Goal: Information Seeking & Learning: Understand process/instructions

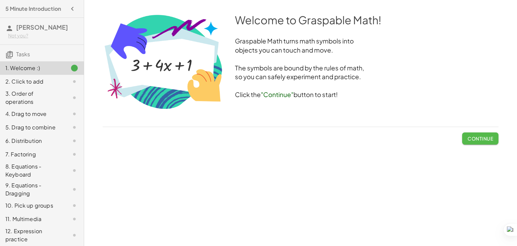
click at [481, 143] on button "Continue" at bounding box center [480, 138] width 36 height 12
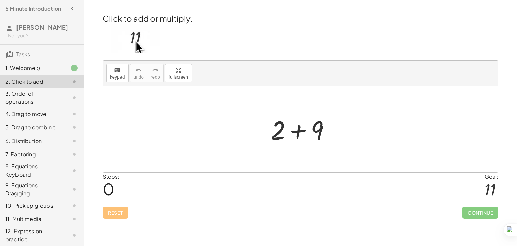
click at [296, 130] on div at bounding box center [303, 129] width 72 height 35
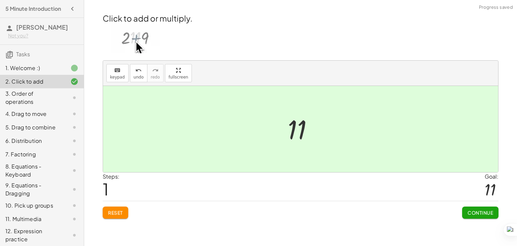
click at [477, 214] on span "Continue" at bounding box center [481, 212] width 26 height 6
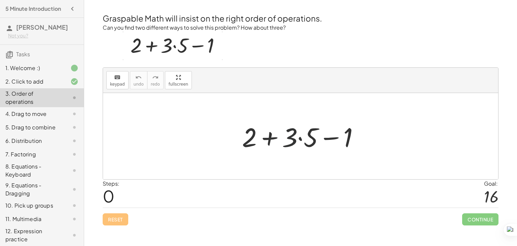
click at [295, 140] on div at bounding box center [303, 136] width 129 height 35
click at [299, 137] on div at bounding box center [303, 136] width 129 height 35
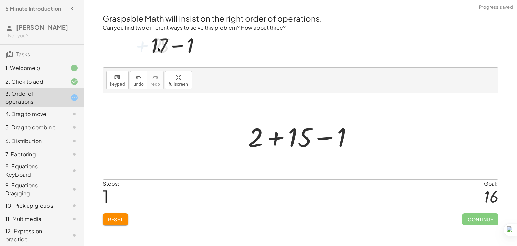
click at [276, 139] on div at bounding box center [303, 136] width 117 height 35
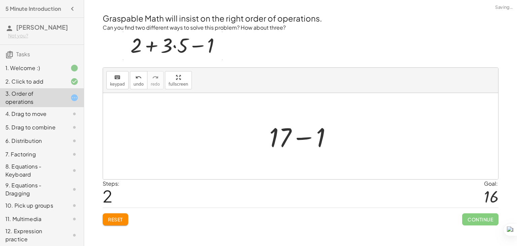
click at [305, 139] on div at bounding box center [303, 136] width 75 height 35
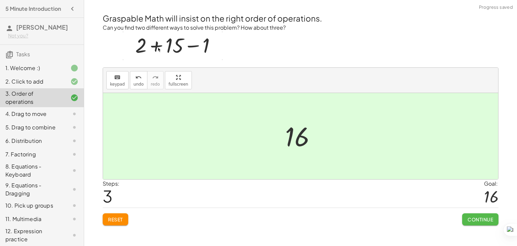
click at [478, 219] on span "Continue" at bounding box center [481, 219] width 26 height 6
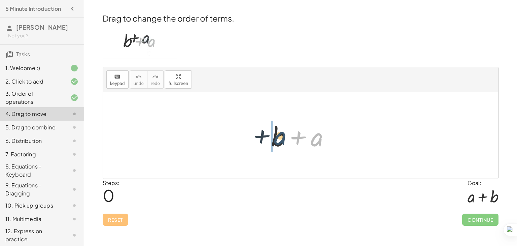
drag, startPoint x: 317, startPoint y: 141, endPoint x: 278, endPoint y: 140, distance: 39.7
click at [277, 139] on div at bounding box center [303, 135] width 70 height 35
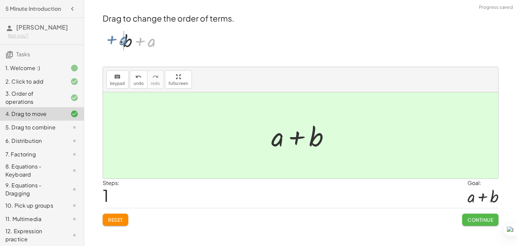
click at [475, 220] on span "Continue" at bounding box center [481, 219] width 26 height 6
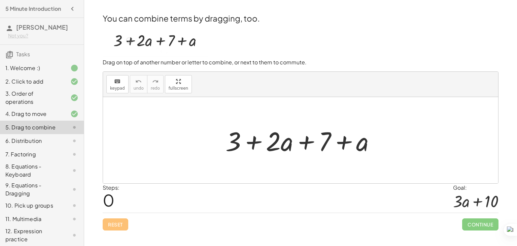
drag, startPoint x: 179, startPoint y: 81, endPoint x: 179, endPoint y: 110, distance: 29.3
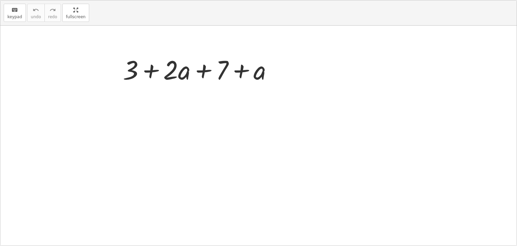
click at [179, 110] on div "keyboard keypad undo undo redo redo fullscreen + 3 + · 2 · a + 7 + a ×" at bounding box center [258, 122] width 516 height 245
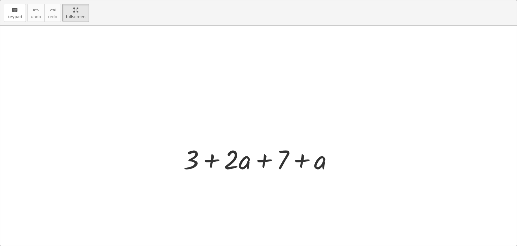
scroll to position [60, 0]
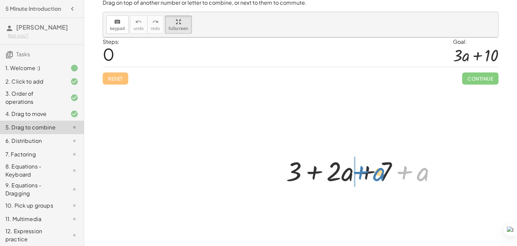
drag, startPoint x: 422, startPoint y: 177, endPoint x: 378, endPoint y: 177, distance: 44.8
click at [378, 177] on div at bounding box center [364, 170] width 162 height 35
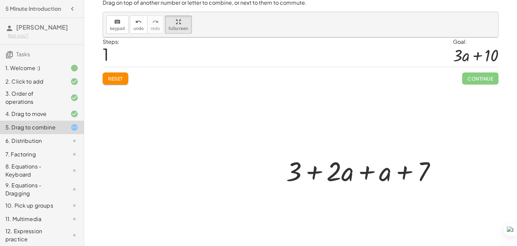
click at [366, 173] on div at bounding box center [364, 170] width 162 height 35
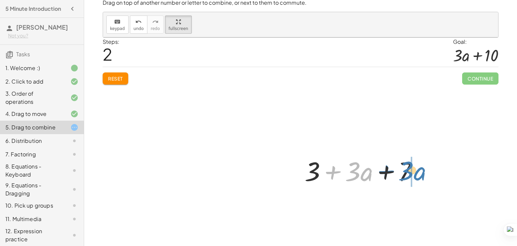
drag, startPoint x: 331, startPoint y: 173, endPoint x: 388, endPoint y: 172, distance: 56.9
click at [387, 172] on div at bounding box center [363, 170] width 125 height 35
click at [328, 175] on div at bounding box center [363, 170] width 125 height 35
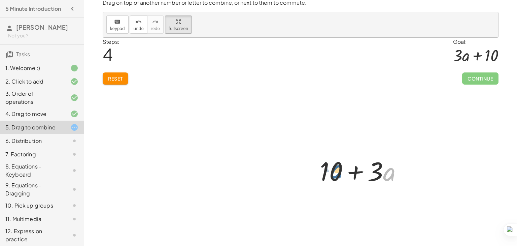
drag, startPoint x: 386, startPoint y: 175, endPoint x: 332, endPoint y: 172, distance: 54.6
click at [332, 172] on div at bounding box center [363, 170] width 95 height 35
drag, startPoint x: 372, startPoint y: 174, endPoint x: 377, endPoint y: 177, distance: 5.9
click at [377, 177] on div at bounding box center [363, 170] width 95 height 35
drag, startPoint x: 332, startPoint y: 177, endPoint x: 400, endPoint y: 178, distance: 68.0
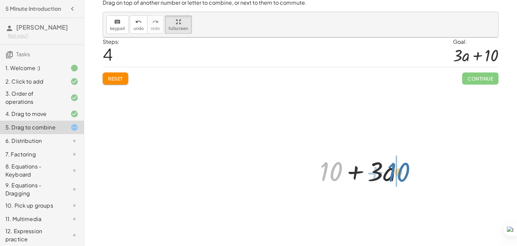
click at [400, 177] on div at bounding box center [363, 170] width 95 height 35
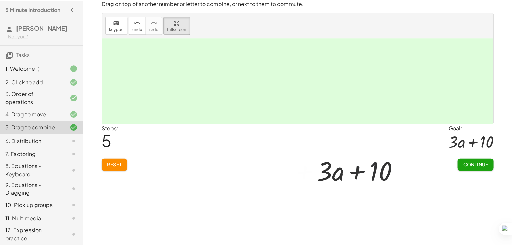
scroll to position [0, 0]
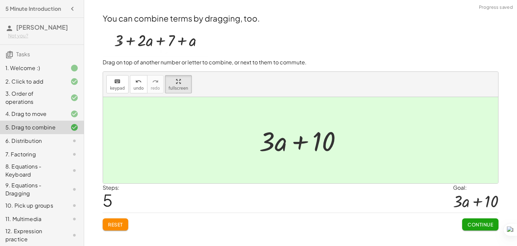
click at [471, 223] on span "Continue" at bounding box center [481, 224] width 26 height 6
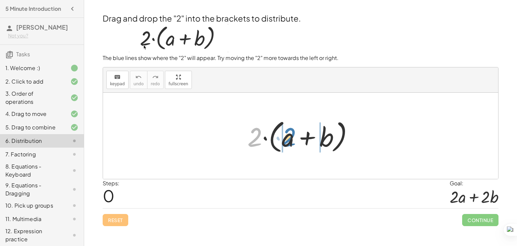
drag, startPoint x: 255, startPoint y: 136, endPoint x: 289, endPoint y: 137, distance: 34.3
click at [289, 137] on div at bounding box center [303, 135] width 118 height 39
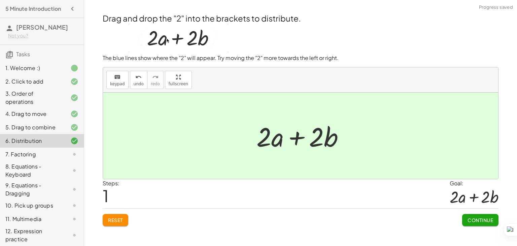
click at [472, 218] on span "Continue" at bounding box center [481, 220] width 26 height 6
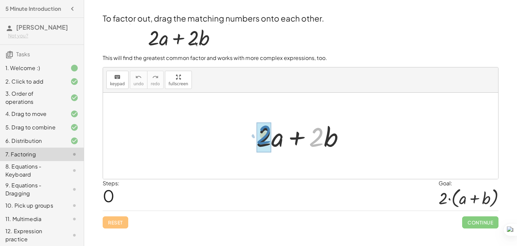
drag, startPoint x: 316, startPoint y: 136, endPoint x: 264, endPoint y: 134, distance: 52.5
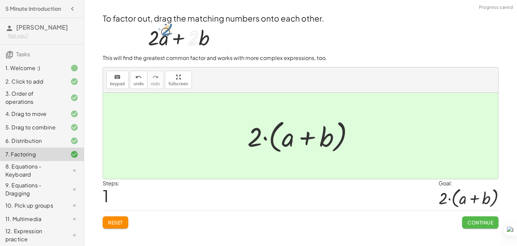
click at [469, 216] on button "Continue" at bounding box center [480, 222] width 36 height 12
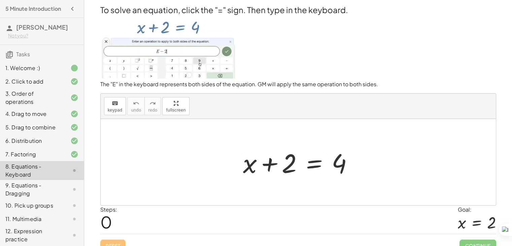
click at [316, 168] on div at bounding box center [301, 162] width 122 height 35
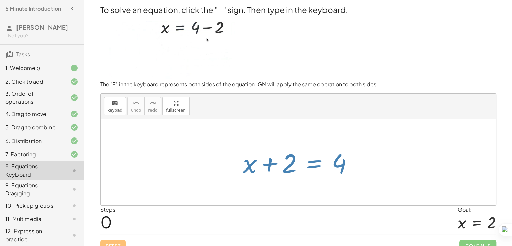
click at [316, 165] on div at bounding box center [301, 162] width 122 height 35
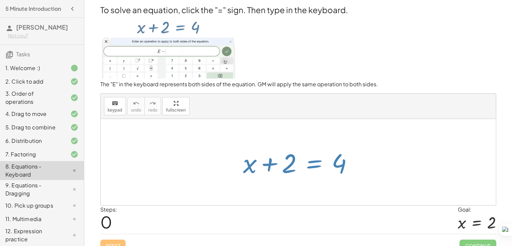
click at [312, 154] on div at bounding box center [301, 162] width 122 height 35
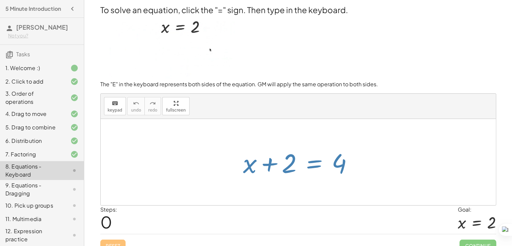
click at [272, 126] on div at bounding box center [298, 162] width 395 height 86
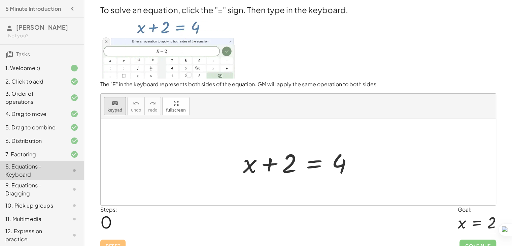
click at [119, 99] on div "keyboard" at bounding box center [115, 103] width 15 height 8
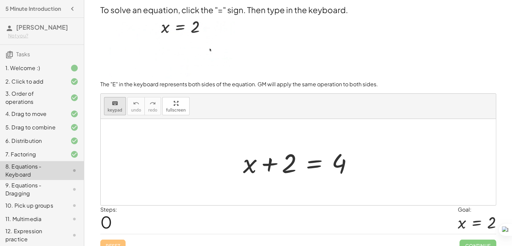
click at [121, 100] on button "keyboard keypad" at bounding box center [115, 106] width 22 height 18
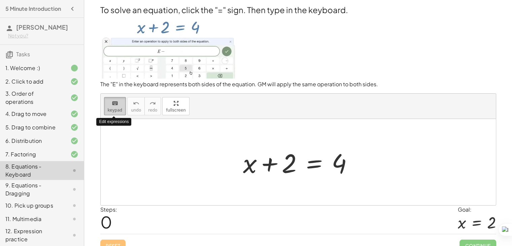
click at [121, 100] on button "keyboard keypad" at bounding box center [115, 106] width 22 height 18
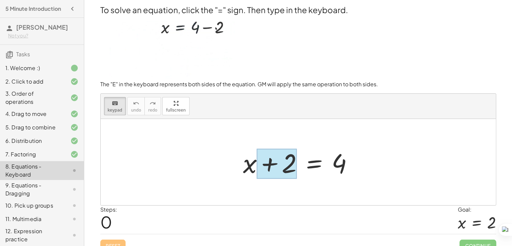
click at [270, 155] on div at bounding box center [277, 163] width 40 height 30
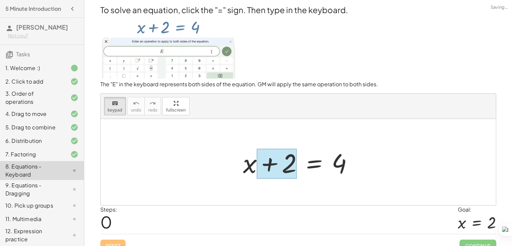
click at [312, 157] on div at bounding box center [301, 162] width 122 height 35
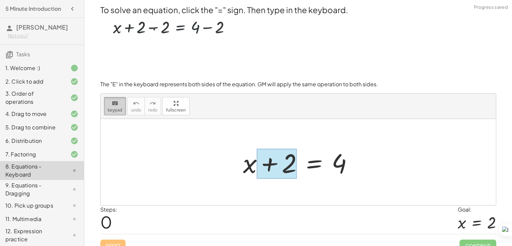
click at [110, 99] on div "keyboard" at bounding box center [115, 103] width 15 height 8
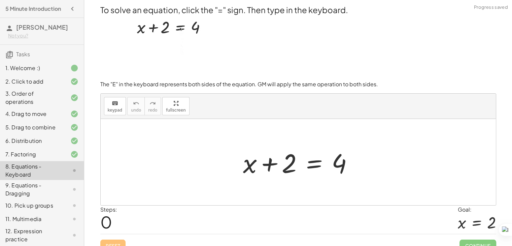
click at [310, 153] on div at bounding box center [301, 162] width 122 height 35
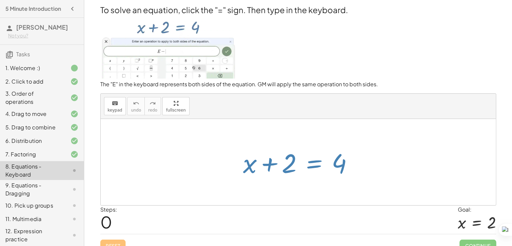
drag, startPoint x: 286, startPoint y: 150, endPoint x: 323, endPoint y: 167, distance: 40.5
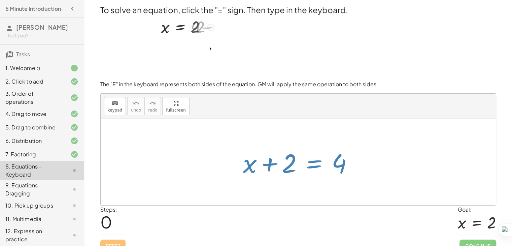
click at [323, 167] on div at bounding box center [301, 162] width 122 height 35
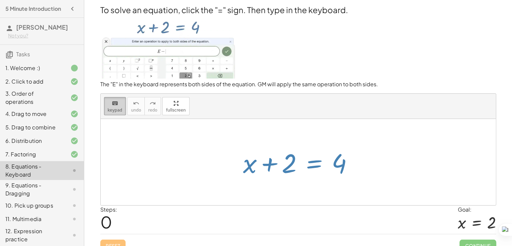
click at [114, 108] on span "keypad" at bounding box center [115, 110] width 15 height 5
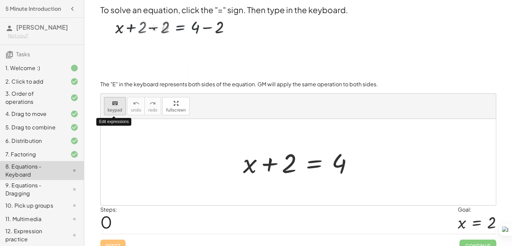
click at [114, 108] on span "keypad" at bounding box center [115, 110] width 15 height 5
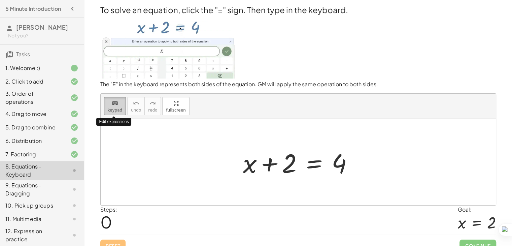
click at [114, 108] on span "keypad" at bounding box center [115, 110] width 15 height 5
click at [314, 155] on div at bounding box center [301, 162] width 122 height 35
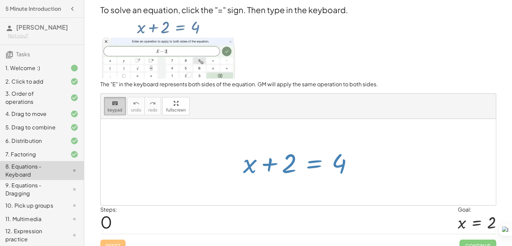
click at [112, 99] on icon "keyboard" at bounding box center [115, 103] width 6 height 8
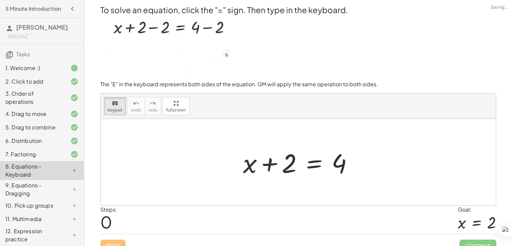
click at [241, 55] on p at bounding box center [298, 47] width 396 height 65
click at [250, 119] on div at bounding box center [298, 162] width 395 height 86
click at [110, 99] on div "keyboard" at bounding box center [115, 103] width 15 height 8
click at [312, 160] on div at bounding box center [301, 162] width 122 height 35
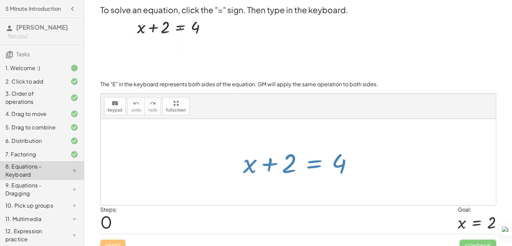
scroll to position [9, 0]
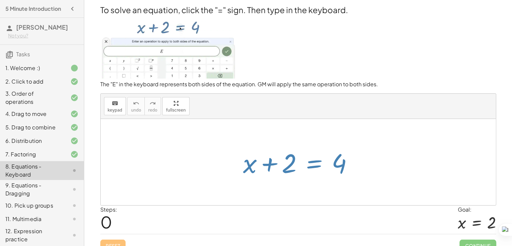
click at [114, 237] on div "Reset Continue" at bounding box center [298, 243] width 396 height 18
click at [114, 235] on div "Reset Continue" at bounding box center [298, 243] width 396 height 18
click at [315, 156] on div at bounding box center [301, 162] width 122 height 35
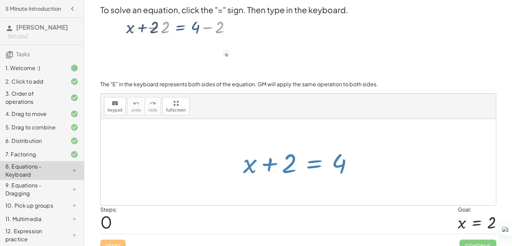
click at [316, 157] on div at bounding box center [301, 162] width 122 height 35
click at [314, 156] on div at bounding box center [301, 162] width 122 height 35
click at [312, 157] on div at bounding box center [301, 162] width 122 height 35
click at [314, 151] on div at bounding box center [301, 162] width 122 height 35
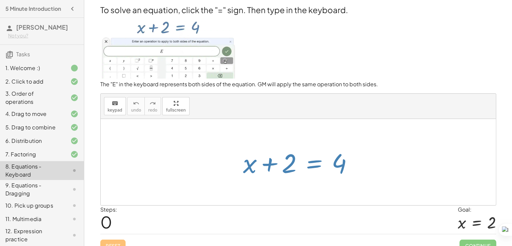
click at [314, 151] on div at bounding box center [301, 162] width 122 height 35
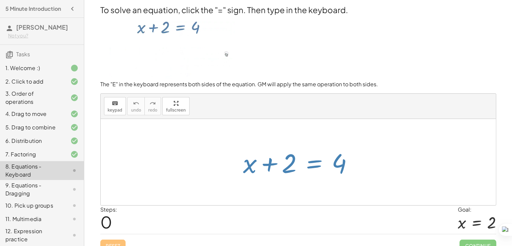
drag, startPoint x: 288, startPoint y: 152, endPoint x: 245, endPoint y: 157, distance: 43.3
click at [243, 157] on div at bounding box center [301, 162] width 122 height 35
click at [269, 160] on div at bounding box center [301, 162] width 122 height 35
click at [269, 157] on div at bounding box center [301, 162] width 122 height 35
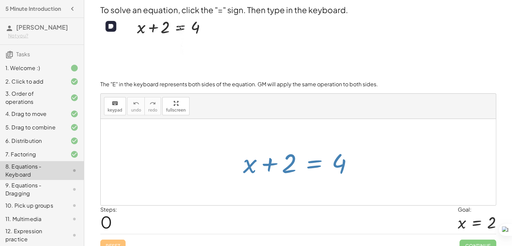
click at [217, 53] on img at bounding box center [168, 46] width 136 height 63
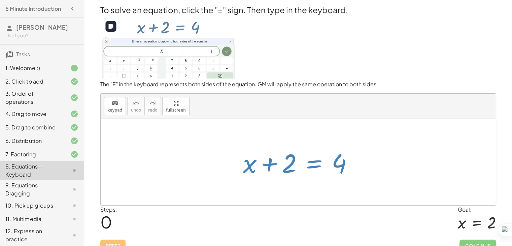
click at [224, 34] on img at bounding box center [168, 46] width 136 height 63
click at [191, 19] on img at bounding box center [168, 46] width 136 height 63
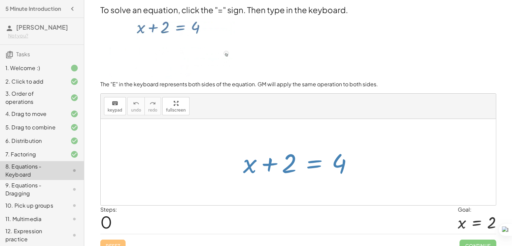
click at [310, 166] on div at bounding box center [301, 162] width 122 height 35
click at [320, 165] on div at bounding box center [301, 162] width 122 height 35
click at [320, 164] on div at bounding box center [301, 162] width 122 height 35
click at [319, 164] on div at bounding box center [301, 162] width 122 height 35
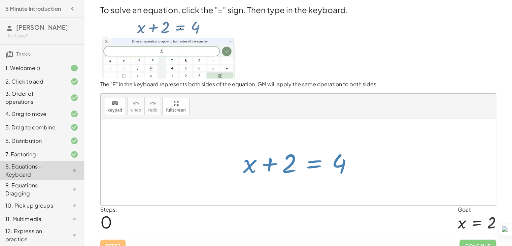
click at [339, 165] on div at bounding box center [301, 162] width 122 height 35
drag, startPoint x: 339, startPoint y: 166, endPoint x: 279, endPoint y: 150, distance: 62.0
click at [279, 150] on div at bounding box center [301, 162] width 122 height 35
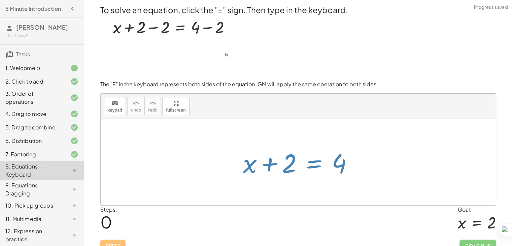
scroll to position [9, 0]
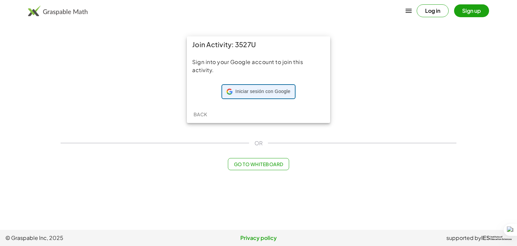
click at [270, 96] on div "Iniciar sesión con Google Iniciar sesión con Google. Se abre en una pestaña nue…" at bounding box center [259, 91] width 64 height 13
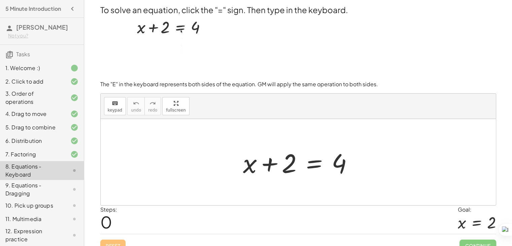
scroll to position [9, 0]
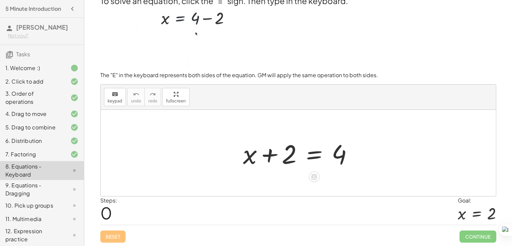
click at [311, 155] on div at bounding box center [301, 153] width 122 height 35
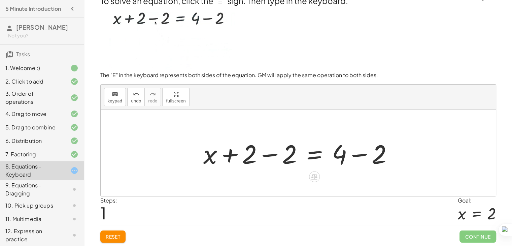
click at [359, 156] on div at bounding box center [301, 153] width 202 height 35
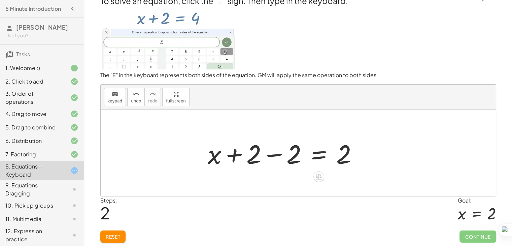
click at [275, 154] on div at bounding box center [285, 153] width 162 height 35
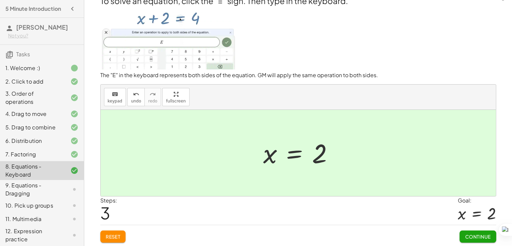
click at [466, 234] on span "Continue" at bounding box center [478, 236] width 26 height 6
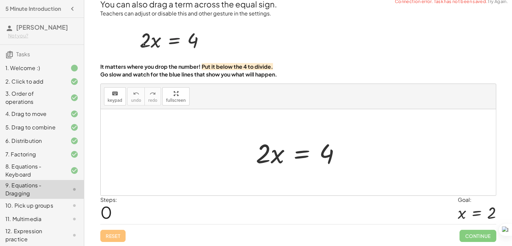
scroll to position [5, 0]
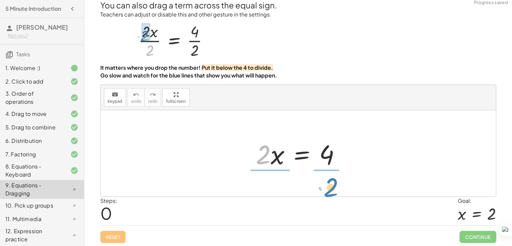
drag, startPoint x: 260, startPoint y: 149, endPoint x: 329, endPoint y: 181, distance: 75.6
click at [329, 181] on div "· 2 · 2 · x = 4" at bounding box center [298, 153] width 395 height 86
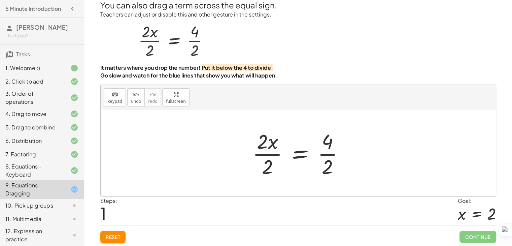
click at [270, 154] on div at bounding box center [301, 153] width 104 height 52
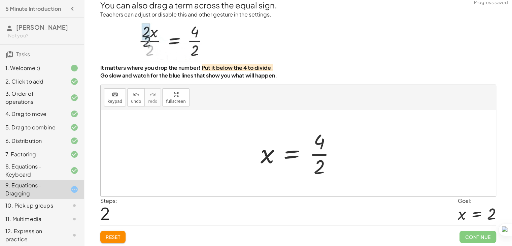
click at [319, 154] on div at bounding box center [300, 153] width 87 height 52
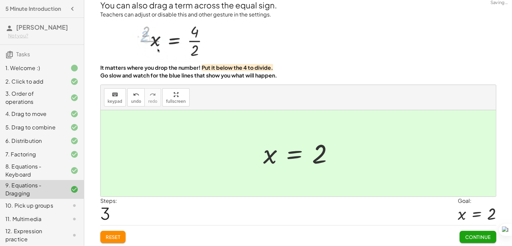
click at [465, 232] on button "Continue" at bounding box center [477, 237] width 36 height 12
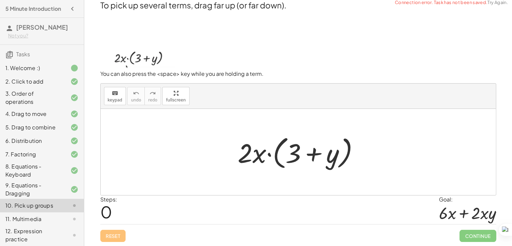
scroll to position [4, 0]
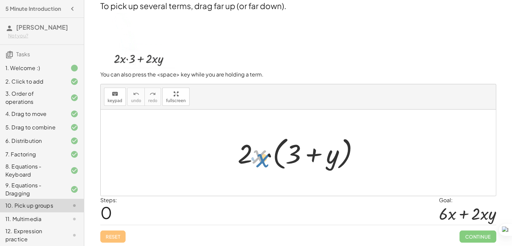
drag, startPoint x: 257, startPoint y: 158, endPoint x: 262, endPoint y: 162, distance: 6.2
click at [262, 162] on div at bounding box center [300, 152] width 133 height 39
drag, startPoint x: 257, startPoint y: 157, endPoint x: 284, endPoint y: 111, distance: 53.1
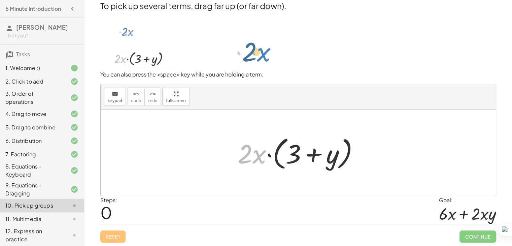
click at [0, 0] on div "To pick up several terms, drag far up (or far down). You can also press the <sp…" at bounding box center [0, 0] width 0 height 0
click at [295, 124] on div at bounding box center [298, 152] width 395 height 86
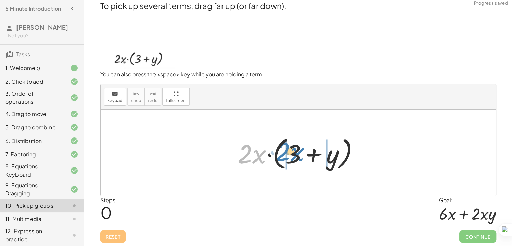
drag, startPoint x: 251, startPoint y: 157, endPoint x: 290, endPoint y: 159, distance: 39.1
click at [290, 159] on div at bounding box center [300, 152] width 133 height 39
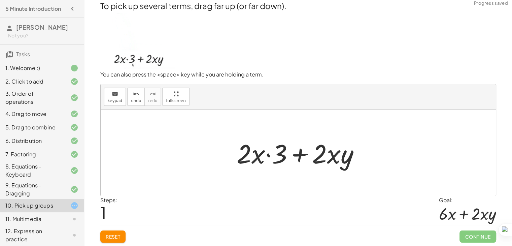
click at [288, 156] on div at bounding box center [300, 152] width 135 height 35
click at [278, 158] on div at bounding box center [300, 152] width 135 height 35
click at [261, 153] on div at bounding box center [300, 152] width 135 height 35
click at [268, 155] on div at bounding box center [300, 152] width 135 height 35
click at [268, 154] on div at bounding box center [300, 152] width 135 height 35
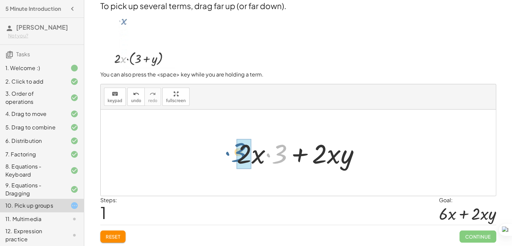
drag, startPoint x: 277, startPoint y: 157, endPoint x: 233, endPoint y: 157, distance: 44.1
click at [233, 156] on div at bounding box center [300, 152] width 135 height 35
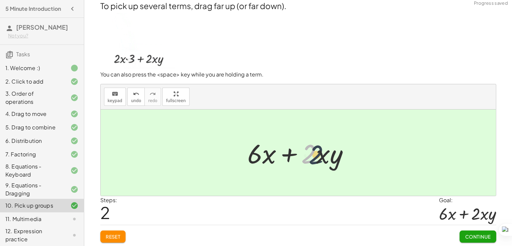
drag, startPoint x: 312, startPoint y: 152, endPoint x: 326, endPoint y: 153, distance: 13.5
click at [326, 153] on div at bounding box center [301, 152] width 114 height 35
click at [469, 234] on span "Continue" at bounding box center [478, 236] width 26 height 6
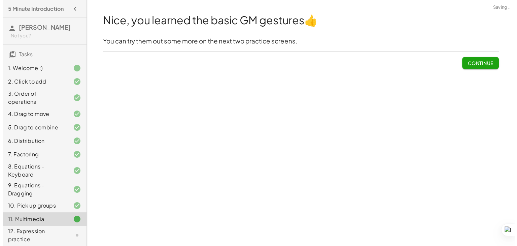
scroll to position [0, 0]
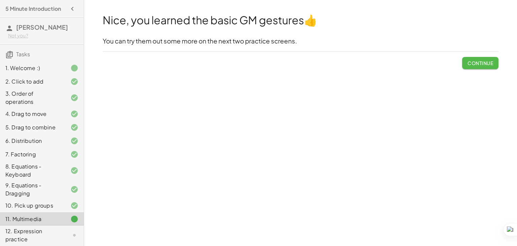
click at [467, 67] on button "Continue" at bounding box center [480, 63] width 36 height 12
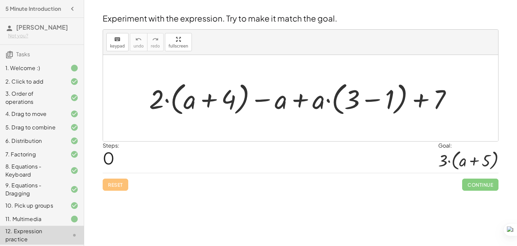
click at [296, 103] on div at bounding box center [303, 98] width 315 height 39
drag, startPoint x: 160, startPoint y: 102, endPoint x: 187, endPoint y: 103, distance: 27.3
click at [187, 103] on div at bounding box center [303, 98] width 315 height 39
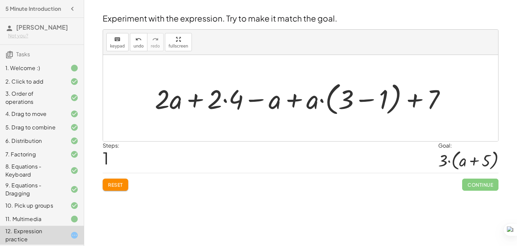
click at [226, 103] on div at bounding box center [302, 98] width 303 height 39
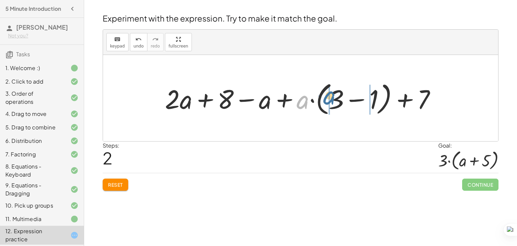
drag, startPoint x: 304, startPoint y: 104, endPoint x: 332, endPoint y: 100, distance: 28.2
click at [332, 100] on div at bounding box center [303, 98] width 283 height 39
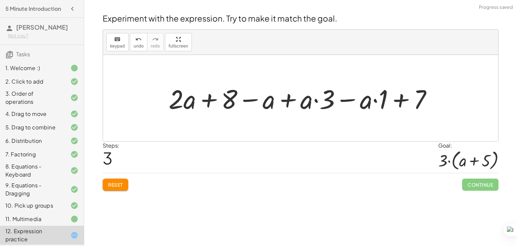
click at [315, 100] on div at bounding box center [303, 98] width 276 height 35
drag, startPoint x: 329, startPoint y: 102, endPoint x: 307, endPoint y: 102, distance: 21.6
click at [308, 102] on div at bounding box center [303, 98] width 276 height 35
drag, startPoint x: 330, startPoint y: 101, endPoint x: 303, endPoint y: 103, distance: 27.4
click at [303, 103] on div at bounding box center [303, 98] width 276 height 35
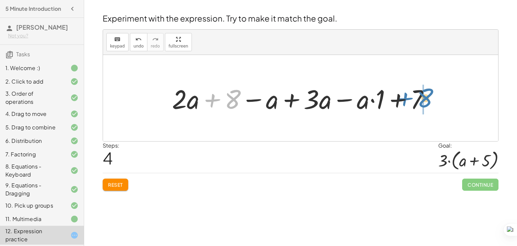
drag, startPoint x: 225, startPoint y: 104, endPoint x: 420, endPoint y: 103, distance: 194.9
click at [420, 103] on div at bounding box center [303, 98] width 269 height 35
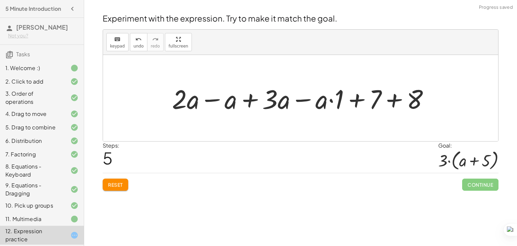
click at [396, 102] on div at bounding box center [303, 98] width 269 height 35
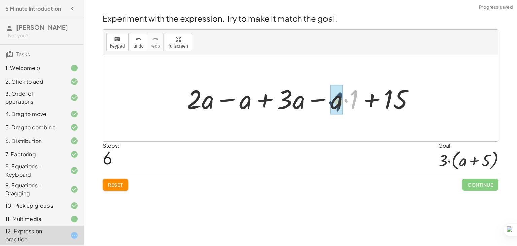
drag, startPoint x: 352, startPoint y: 99, endPoint x: 336, endPoint y: 100, distance: 16.9
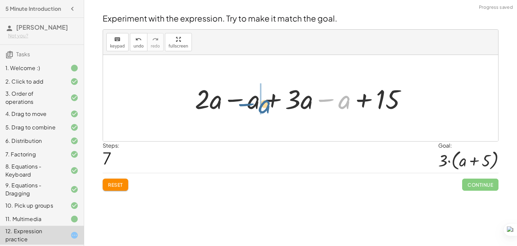
drag, startPoint x: 344, startPoint y: 101, endPoint x: 260, endPoint y: 105, distance: 83.9
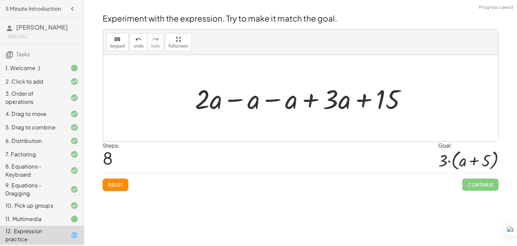
click at [269, 98] on div at bounding box center [304, 98] width 224 height 35
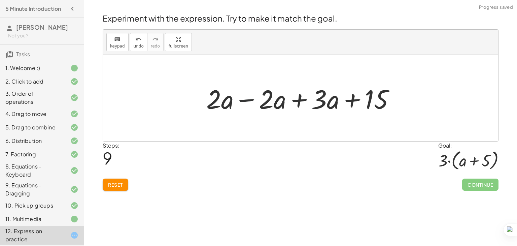
click at [248, 100] on div at bounding box center [303, 98] width 201 height 35
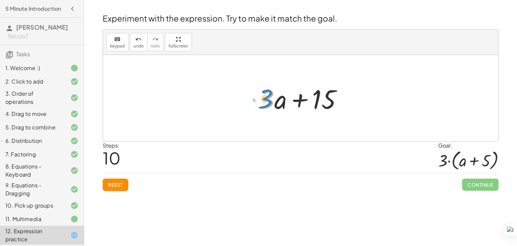
click at [271, 99] on div at bounding box center [302, 98] width 95 height 35
drag, startPoint x: 318, startPoint y: 100, endPoint x: 268, endPoint y: 99, distance: 50.5
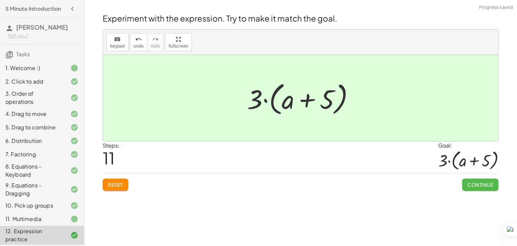
click at [485, 182] on span "Continue" at bounding box center [481, 184] width 26 height 6
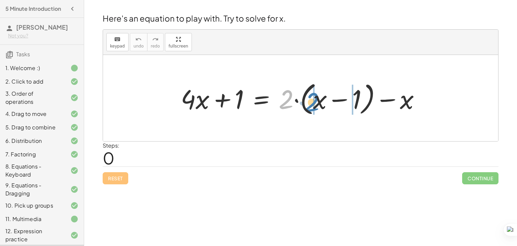
drag, startPoint x: 284, startPoint y: 97, endPoint x: 310, endPoint y: 100, distance: 26.4
click at [310, 100] on div at bounding box center [303, 98] width 252 height 39
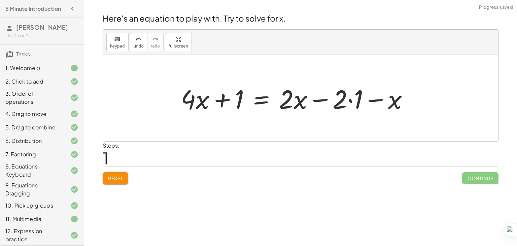
click at [351, 100] on div at bounding box center [297, 98] width 240 height 35
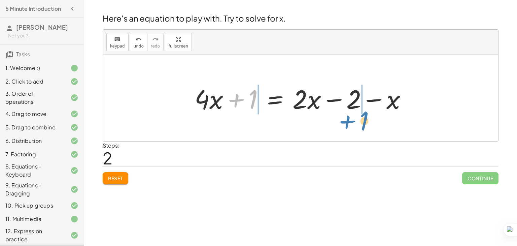
drag, startPoint x: 251, startPoint y: 96, endPoint x: 364, endPoint y: 115, distance: 113.7
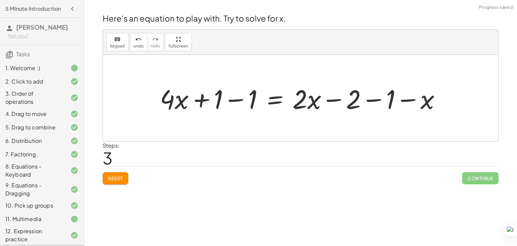
click at [244, 99] on div at bounding box center [303, 98] width 293 height 35
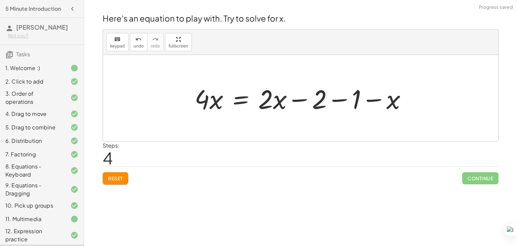
click at [343, 100] on div at bounding box center [303, 98] width 224 height 35
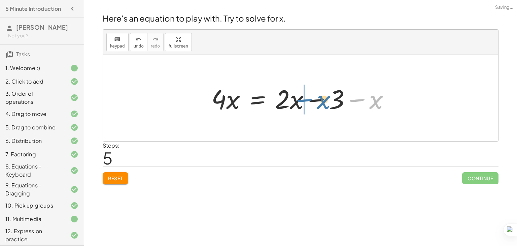
drag, startPoint x: 370, startPoint y: 101, endPoint x: 312, endPoint y: 101, distance: 57.6
click at [312, 101] on div at bounding box center [303, 98] width 190 height 35
click at [308, 101] on div at bounding box center [303, 98] width 190 height 35
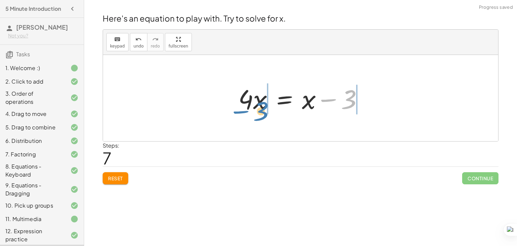
drag, startPoint x: 352, startPoint y: 105, endPoint x: 264, endPoint y: 116, distance: 88.9
click at [264, 116] on div "+ · 4 · x + 1 = + · 2 · ( + x − 1 ) − x + · 4 · x + 1 = + · 2 · x − · 2 · 1 − x…" at bounding box center [300, 98] width 145 height 38
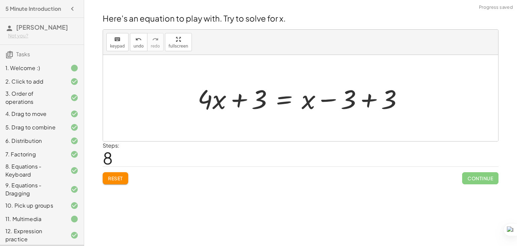
click at [373, 103] on div at bounding box center [302, 98] width 217 height 35
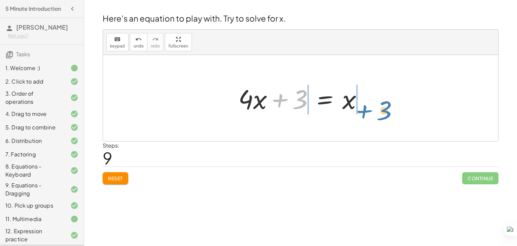
drag, startPoint x: 292, startPoint y: 102, endPoint x: 376, endPoint y: 111, distance: 84.6
click at [376, 111] on div "+ · 4 · x + 1 = + · 2 · ( + x − 1 ) − x + · 4 · x + 1 = + · 2 · x − · 2 · 1 − x…" at bounding box center [300, 98] width 395 height 86
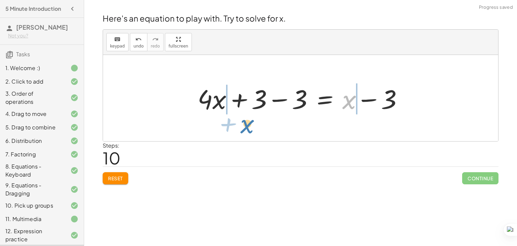
drag, startPoint x: 345, startPoint y: 105, endPoint x: 240, endPoint y: 129, distance: 106.9
click at [240, 129] on div "+ · 4 · x + 1 = + · 2 · ( + x − 1 ) − x + · 4 · x + 1 = + · 2 · x − · 2 · 1 − x…" at bounding box center [300, 98] width 395 height 86
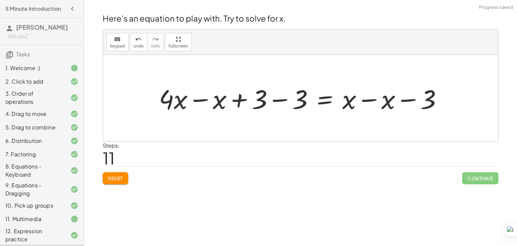
click at [374, 100] on div at bounding box center [304, 98] width 296 height 35
click at [280, 102] on div at bounding box center [271, 98] width 230 height 35
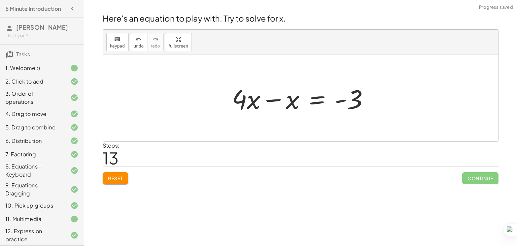
click at [268, 101] on div at bounding box center [303, 98] width 149 height 35
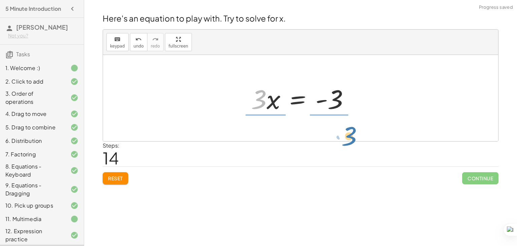
drag, startPoint x: 263, startPoint y: 101, endPoint x: 354, endPoint y: 136, distance: 97.7
click at [354, 136] on div "+ · 4 · x + 1 = + · 2 · ( + x − 1 ) − x + · 4 · x + 1 = + · 2 · x − · 2 · 1 − x…" at bounding box center [300, 98] width 395 height 86
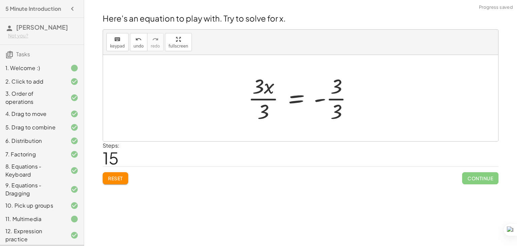
click at [270, 96] on div at bounding box center [303, 98] width 117 height 52
click at [331, 101] on div at bounding box center [310, 98] width 100 height 52
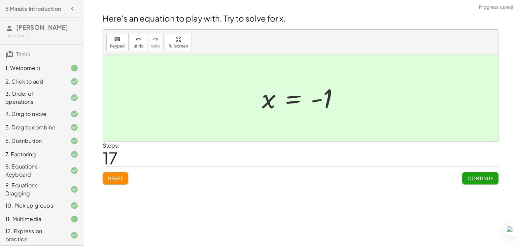
click at [463, 180] on button "Continue" at bounding box center [480, 178] width 36 height 12
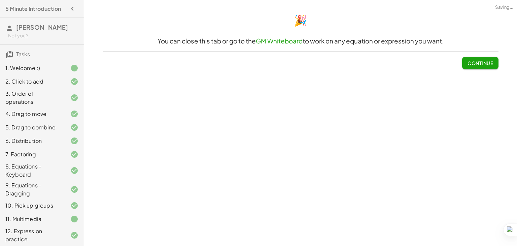
click at [469, 62] on span "Continue" at bounding box center [481, 63] width 26 height 6
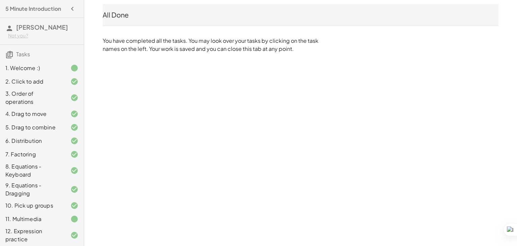
scroll to position [51, 0]
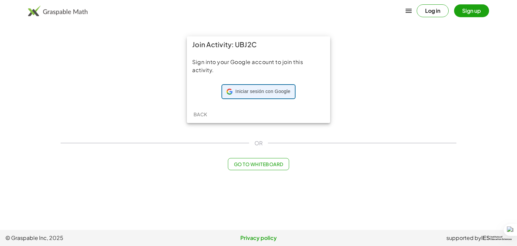
click at [283, 91] on span "Iniciar sesión con Google" at bounding box center [262, 91] width 55 height 7
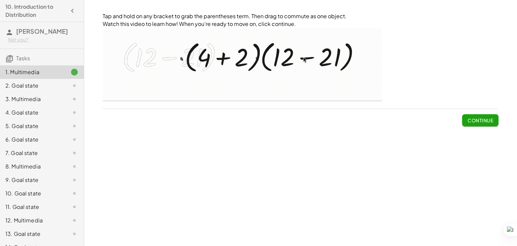
click at [474, 116] on button "Continue" at bounding box center [480, 120] width 36 height 12
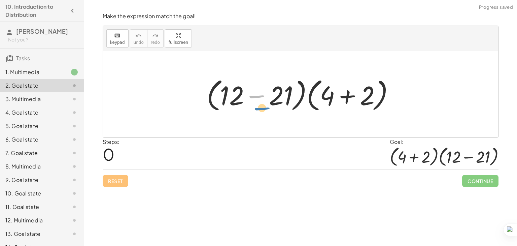
drag, startPoint x: 250, startPoint y: 101, endPoint x: 254, endPoint y: 108, distance: 8.4
click at [255, 110] on div at bounding box center [303, 94] width 200 height 39
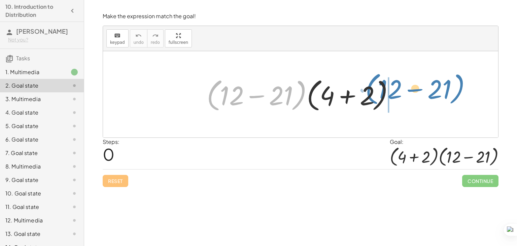
drag, startPoint x: 212, startPoint y: 87, endPoint x: 374, endPoint y: 79, distance: 162.8
click at [374, 79] on div at bounding box center [303, 94] width 200 height 39
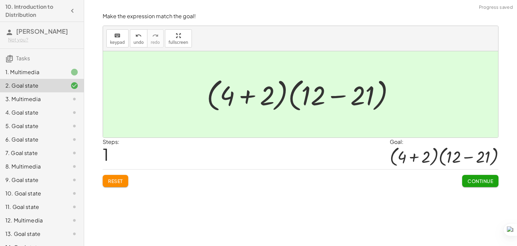
click at [472, 178] on span "Continue" at bounding box center [481, 181] width 26 height 6
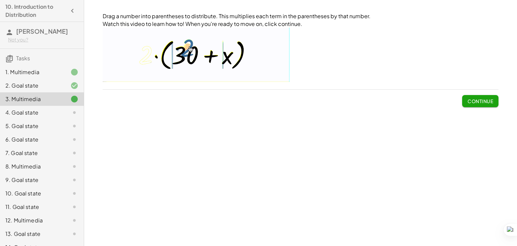
click at [474, 102] on span "Continue" at bounding box center [481, 101] width 26 height 6
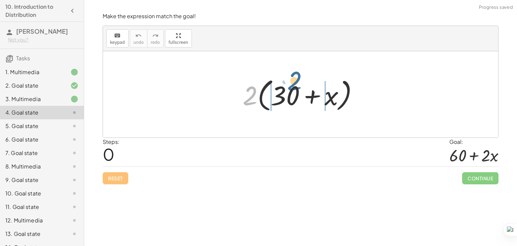
drag, startPoint x: 251, startPoint y: 97, endPoint x: 295, endPoint y: 82, distance: 46.8
click at [295, 82] on div at bounding box center [303, 94] width 128 height 39
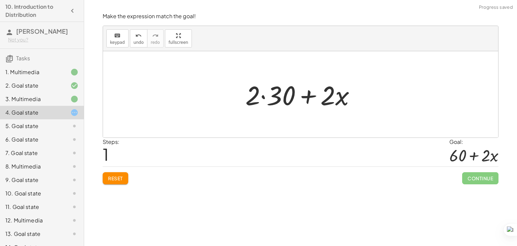
click at [259, 97] on div at bounding box center [303, 94] width 122 height 35
click at [264, 95] on div at bounding box center [303, 94] width 122 height 35
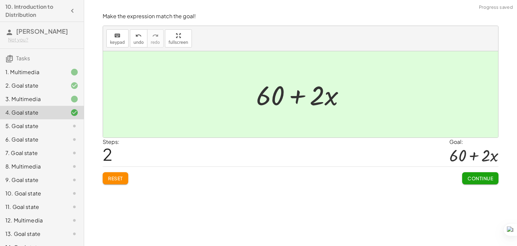
click at [471, 179] on span "Continue" at bounding box center [481, 178] width 26 height 6
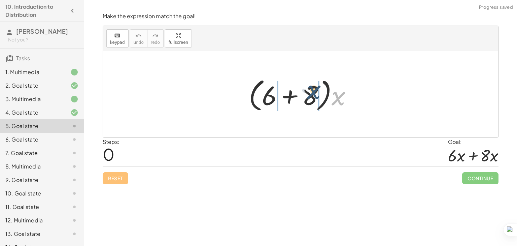
drag, startPoint x: 339, startPoint y: 100, endPoint x: 313, endPoint y: 93, distance: 27.3
click at [313, 93] on div at bounding box center [302, 94] width 115 height 39
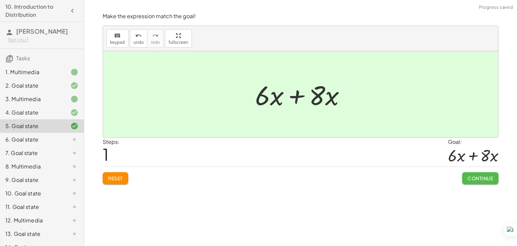
click at [469, 175] on span "Continue" at bounding box center [481, 178] width 26 height 6
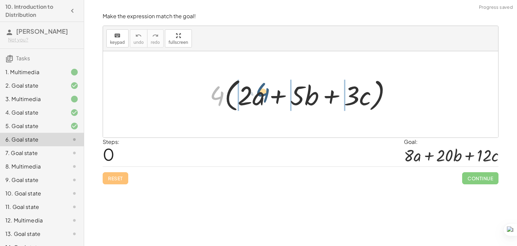
drag, startPoint x: 216, startPoint y: 95, endPoint x: 262, endPoint y: 91, distance: 46.6
click at [262, 91] on div at bounding box center [303, 94] width 194 height 39
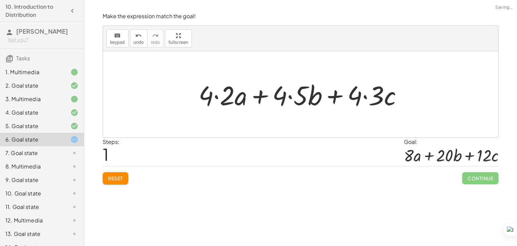
click at [217, 94] on div at bounding box center [303, 94] width 216 height 35
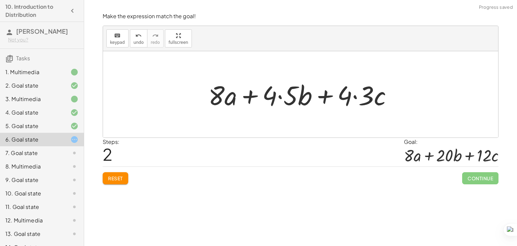
click at [279, 96] on div at bounding box center [303, 94] width 196 height 35
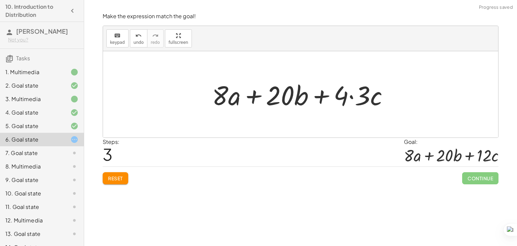
click at [352, 96] on div at bounding box center [303, 94] width 188 height 35
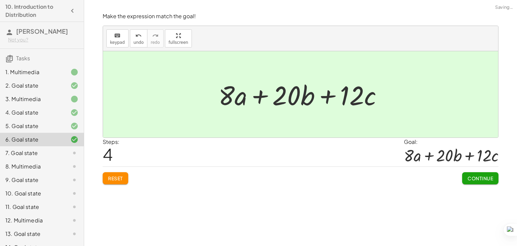
click at [473, 181] on button "Continue" at bounding box center [480, 178] width 36 height 12
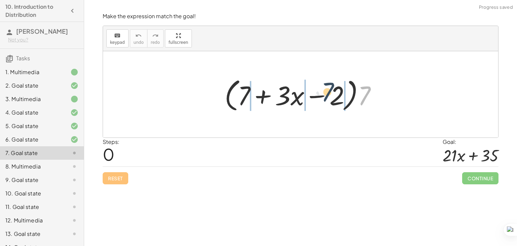
drag, startPoint x: 369, startPoint y: 90, endPoint x: 331, endPoint y: 87, distance: 37.5
click at [331, 87] on div at bounding box center [303, 94] width 164 height 39
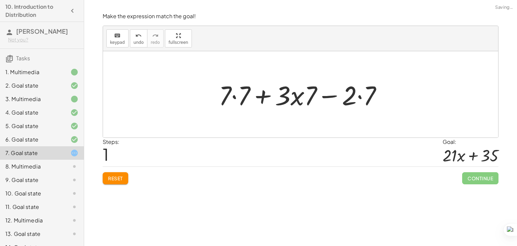
click at [236, 96] on div at bounding box center [302, 94] width 175 height 35
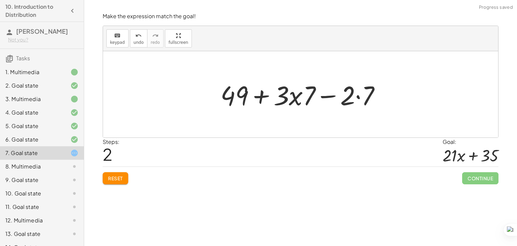
click at [303, 97] on div at bounding box center [303, 94] width 172 height 35
click at [358, 96] on div at bounding box center [303, 94] width 172 height 35
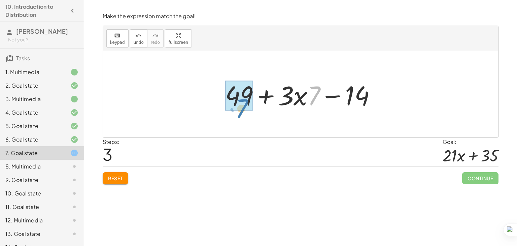
drag, startPoint x: 316, startPoint y: 90, endPoint x: 244, endPoint y: 101, distance: 73.0
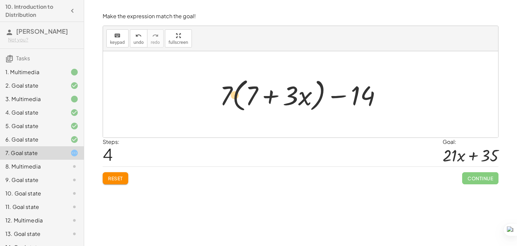
click at [222, 93] on div at bounding box center [303, 94] width 174 height 39
click at [276, 93] on div at bounding box center [303, 94] width 174 height 39
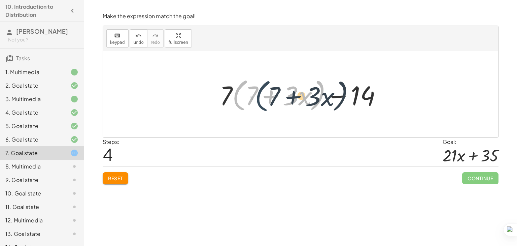
drag, startPoint x: 233, startPoint y: 95, endPoint x: 256, endPoint y: 96, distance: 23.2
click at [256, 96] on div at bounding box center [303, 94] width 174 height 39
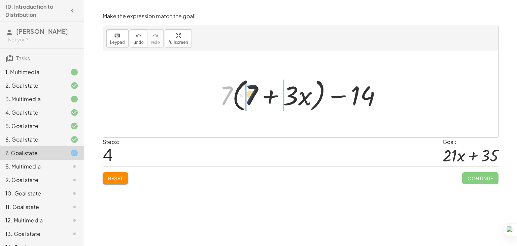
drag, startPoint x: 222, startPoint y: 98, endPoint x: 252, endPoint y: 97, distance: 29.7
click at [251, 97] on div at bounding box center [303, 94] width 174 height 39
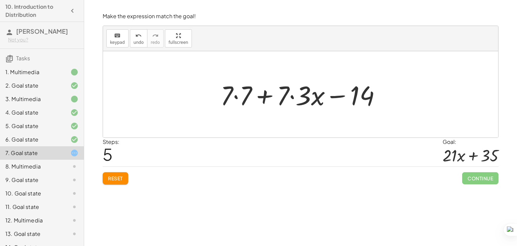
click at [232, 94] on div at bounding box center [303, 94] width 172 height 35
click at [234, 95] on div at bounding box center [303, 94] width 172 height 35
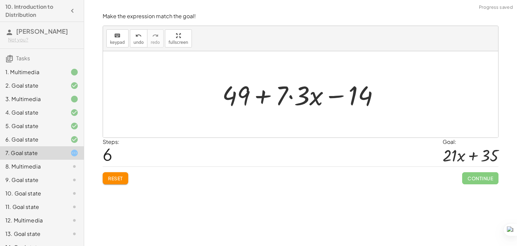
click at [293, 98] on div at bounding box center [303, 94] width 169 height 35
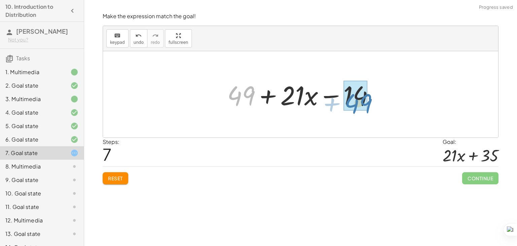
drag, startPoint x: 252, startPoint y: 91, endPoint x: 374, endPoint y: 97, distance: 121.7
click at [373, 97] on div at bounding box center [303, 94] width 159 height 35
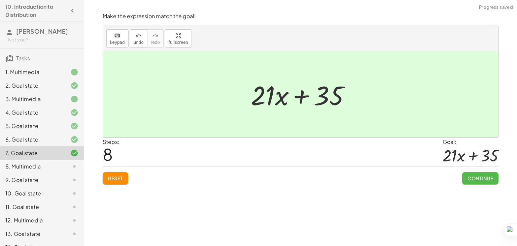
click at [476, 176] on span "Continue" at bounding box center [481, 178] width 26 height 6
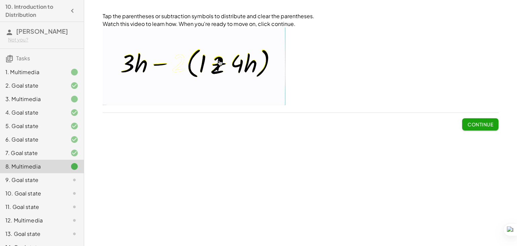
click at [466, 119] on button "Continue" at bounding box center [480, 124] width 36 height 12
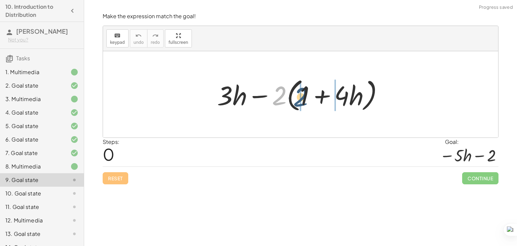
drag, startPoint x: 277, startPoint y: 95, endPoint x: 299, endPoint y: 96, distance: 21.6
click at [299, 96] on div at bounding box center [303, 94] width 179 height 39
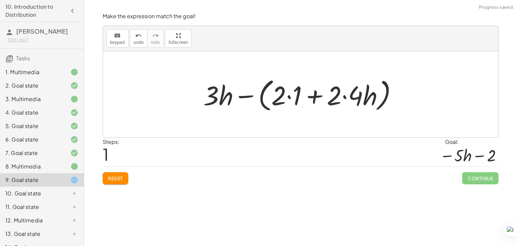
click at [245, 96] on div at bounding box center [303, 94] width 206 height 39
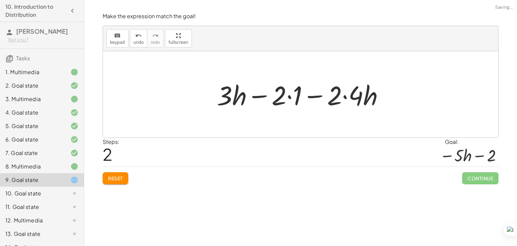
click at [291, 97] on div at bounding box center [302, 94] width 179 height 35
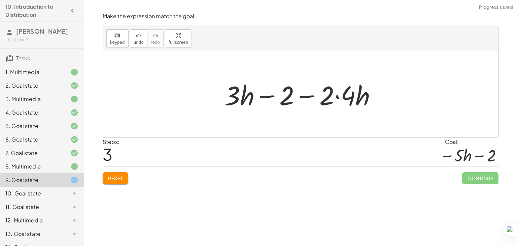
click at [338, 96] on div at bounding box center [303, 94] width 164 height 35
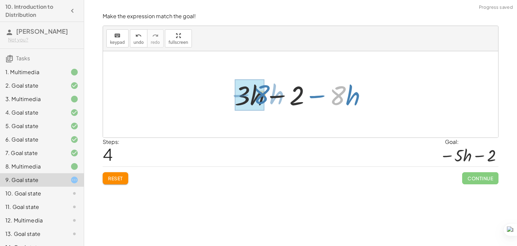
drag, startPoint x: 338, startPoint y: 96, endPoint x: 259, endPoint y: 95, distance: 79.4
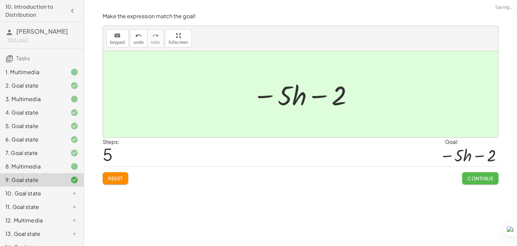
click at [474, 174] on button "Continue" at bounding box center [480, 178] width 36 height 12
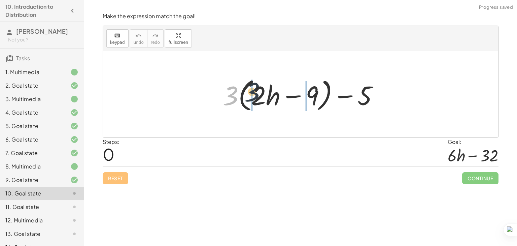
drag, startPoint x: 230, startPoint y: 95, endPoint x: 255, endPoint y: 91, distance: 25.5
click at [255, 91] on div at bounding box center [303, 94] width 168 height 39
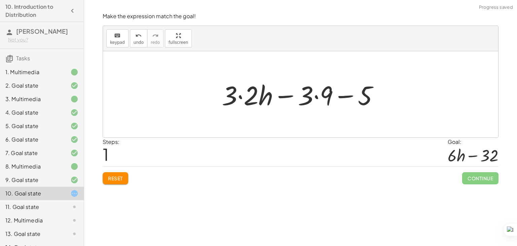
click at [242, 99] on div at bounding box center [302, 94] width 169 height 35
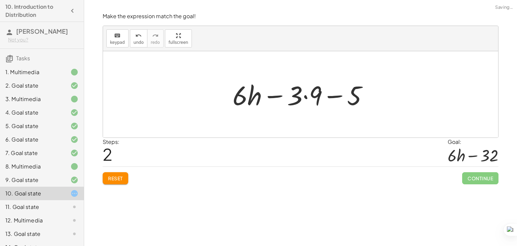
click at [307, 95] on div at bounding box center [302, 94] width 147 height 35
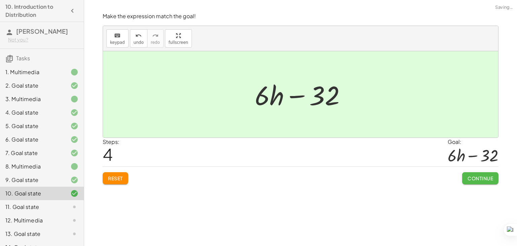
click at [471, 175] on span "Continue" at bounding box center [481, 178] width 26 height 6
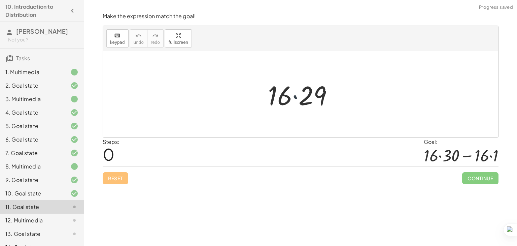
click at [297, 96] on div at bounding box center [303, 94] width 77 height 35
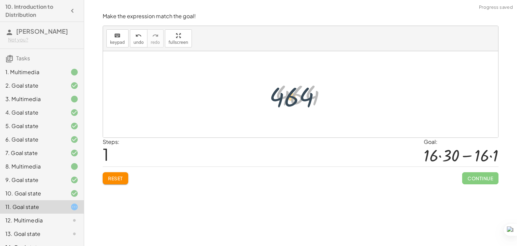
drag, startPoint x: 297, startPoint y: 96, endPoint x: 275, endPoint y: 104, distance: 24.0
click at [275, 104] on div at bounding box center [303, 94] width 63 height 33
click at [288, 96] on div at bounding box center [303, 94] width 63 height 33
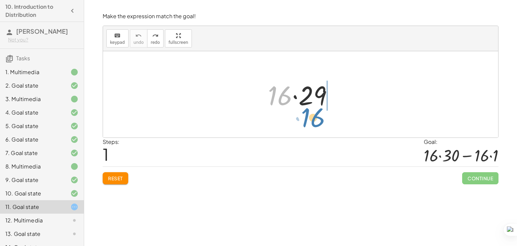
drag, startPoint x: 282, startPoint y: 100, endPoint x: 316, endPoint y: 122, distance: 40.1
click at [316, 122] on div "· 16 · 16 · 29" at bounding box center [300, 94] width 395 height 86
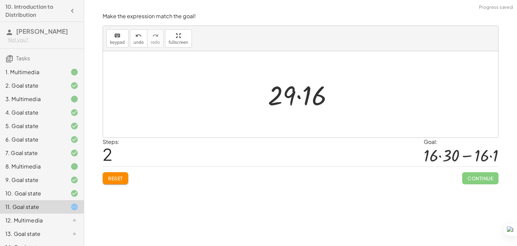
click at [288, 96] on div at bounding box center [303, 94] width 77 height 35
drag, startPoint x: 288, startPoint y: 96, endPoint x: 289, endPoint y: 92, distance: 3.9
click at [289, 92] on div at bounding box center [303, 94] width 77 height 35
click at [311, 91] on div at bounding box center [303, 94] width 77 height 35
drag, startPoint x: 299, startPoint y: 95, endPoint x: 308, endPoint y: 98, distance: 9.8
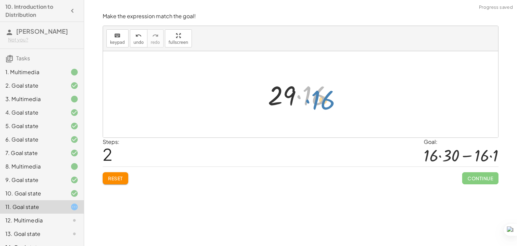
click at [308, 99] on div at bounding box center [303, 94] width 77 height 35
click at [293, 102] on div at bounding box center [303, 94] width 63 height 33
drag, startPoint x: 293, startPoint y: 102, endPoint x: 297, endPoint y: 99, distance: 5.0
click at [297, 99] on div at bounding box center [303, 94] width 63 height 33
drag, startPoint x: 303, startPoint y: 96, endPoint x: 287, endPoint y: 91, distance: 16.7
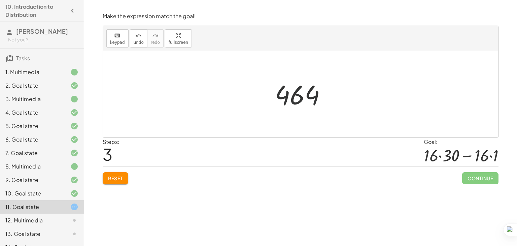
click at [287, 91] on div at bounding box center [303, 94] width 63 height 33
drag, startPoint x: 287, startPoint y: 91, endPoint x: 314, endPoint y: 93, distance: 26.7
click at [314, 93] on div at bounding box center [303, 94] width 63 height 33
click at [117, 178] on span "Reset" at bounding box center [115, 178] width 15 height 6
click at [364, 96] on div at bounding box center [300, 94] width 395 height 86
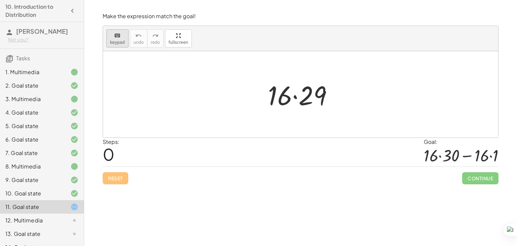
click at [107, 43] on button "keyboard keypad" at bounding box center [117, 38] width 22 height 18
click at [122, 43] on span "keypad" at bounding box center [117, 42] width 15 height 5
click at [117, 38] on icon "keyboard" at bounding box center [117, 36] width 6 height 8
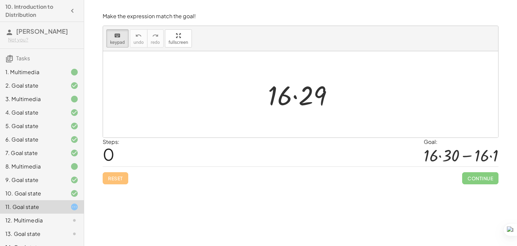
click at [215, 93] on div at bounding box center [300, 94] width 395 height 86
click at [118, 42] on span "keypad" at bounding box center [117, 42] width 15 height 5
click at [346, 36] on div "keyboard keypad undo undo redo redo fullscreen" at bounding box center [300, 38] width 395 height 25
click at [273, 88] on div at bounding box center [303, 94] width 77 height 35
click at [276, 89] on div at bounding box center [303, 94] width 77 height 35
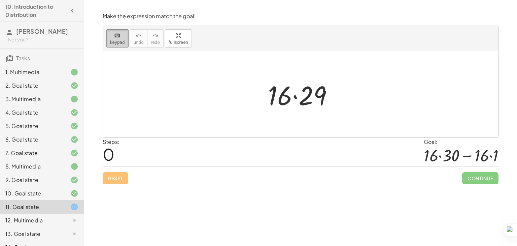
click at [118, 41] on span "keypad" at bounding box center [117, 42] width 15 height 5
click at [221, 76] on div at bounding box center [300, 94] width 395 height 86
click at [124, 40] on button "keyboard keypad" at bounding box center [117, 38] width 22 height 18
click at [58, 213] on div "10. Goal state" at bounding box center [42, 219] width 84 height 13
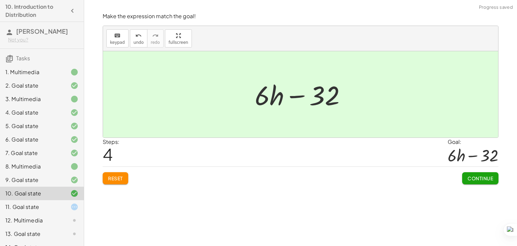
click at [60, 184] on div at bounding box center [69, 180] width 19 height 8
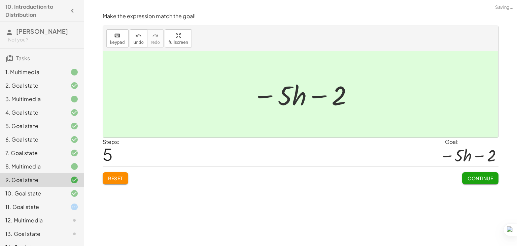
click at [60, 197] on div at bounding box center [69, 193] width 19 height 8
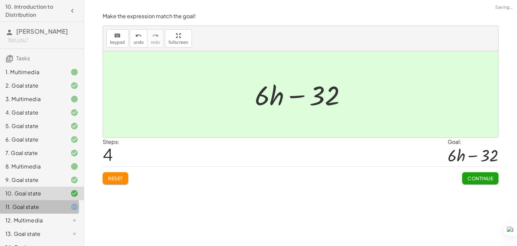
click at [60, 210] on div at bounding box center [69, 207] width 19 height 8
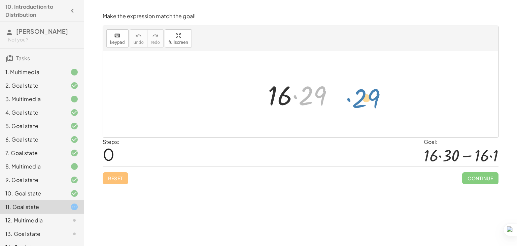
drag, startPoint x: 306, startPoint y: 96, endPoint x: 380, endPoint y: 103, distance: 73.7
click at [311, 94] on div at bounding box center [303, 94] width 77 height 35
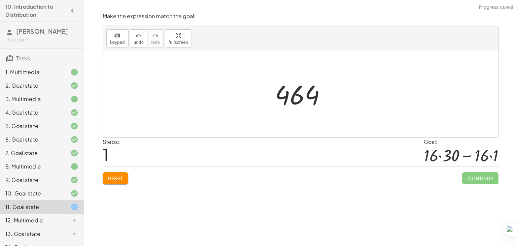
click at [299, 97] on div at bounding box center [303, 94] width 63 height 33
drag, startPoint x: 299, startPoint y: 97, endPoint x: 301, endPoint y: 92, distance: 5.4
click at [301, 92] on div at bounding box center [303, 94] width 63 height 33
click at [277, 95] on div at bounding box center [303, 94] width 77 height 35
drag, startPoint x: 273, startPoint y: 98, endPoint x: 260, endPoint y: 98, distance: 13.5
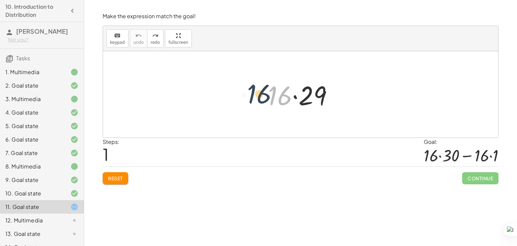
click at [253, 97] on div "· 16 · 16 · 29" at bounding box center [300, 94] width 395 height 86
drag, startPoint x: 297, startPoint y: 97, endPoint x: 248, endPoint y: 101, distance: 48.7
click at [248, 101] on div "· 29 · 16 · 29" at bounding box center [300, 94] width 395 height 86
drag, startPoint x: 310, startPoint y: 92, endPoint x: 256, endPoint y: 91, distance: 53.5
click at [256, 91] on div "· 16 · 29 · 16 · 16 · 29" at bounding box center [300, 94] width 395 height 86
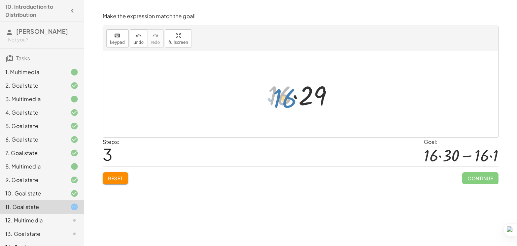
drag, startPoint x: 276, startPoint y: 92, endPoint x: 279, endPoint y: 94, distance: 4.3
click at [279, 94] on div at bounding box center [303, 94] width 77 height 35
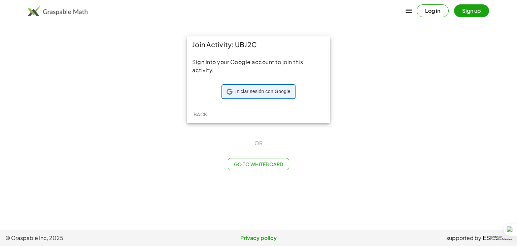
click at [261, 93] on span "Iniciar sesión con Google" at bounding box center [262, 91] width 55 height 7
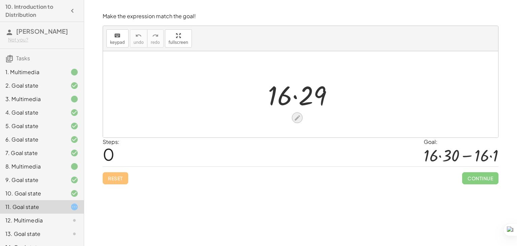
click at [297, 118] on icon at bounding box center [297, 117] width 5 height 5
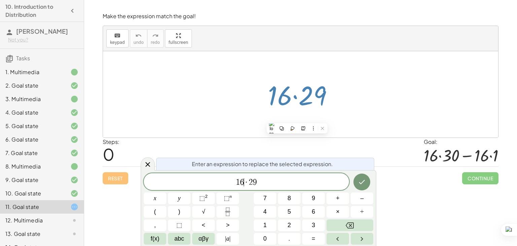
click at [244, 177] on span "1 6 ​ · 2 9" at bounding box center [246, 181] width 205 height 9
click at [339, 210] on span "×" at bounding box center [338, 211] width 4 height 9
click at [284, 178] on span "1 6 · 3 0 · 2 9 ​" at bounding box center [246, 181] width 205 height 9
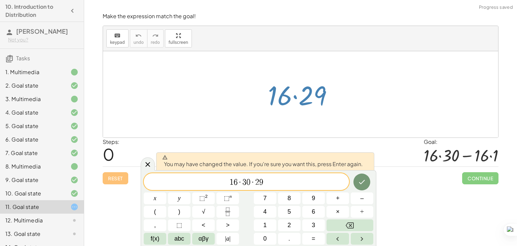
click at [284, 178] on span "1 6 · 3 0 · 2 9 ​" at bounding box center [246, 181] width 205 height 9
click at [251, 181] on span "·" at bounding box center [252, 182] width 5 height 8
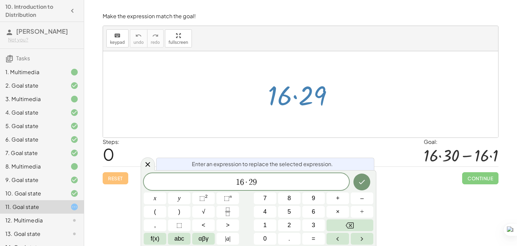
click at [265, 182] on span "1 6 ​ · 2 9" at bounding box center [246, 181] width 205 height 9
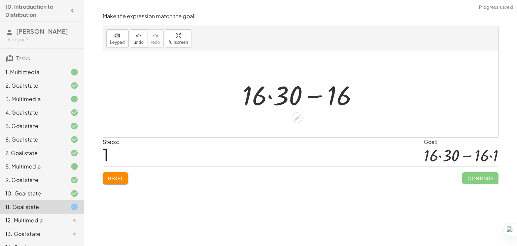
click at [321, 101] on div at bounding box center [303, 94] width 128 height 35
click at [334, 100] on div at bounding box center [303, 94] width 128 height 35
click at [344, 97] on div at bounding box center [303, 94] width 128 height 35
click at [296, 116] on icon at bounding box center [297, 117] width 7 height 7
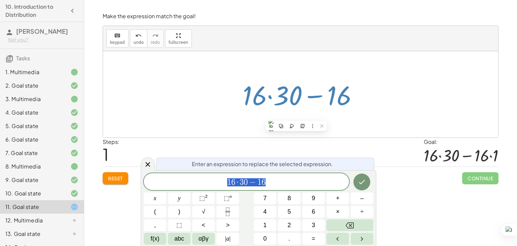
click at [312, 184] on span "1 6 · 3 0 − 1 6" at bounding box center [246, 181] width 205 height 9
click at [338, 208] on span "×" at bounding box center [338, 211] width 4 height 9
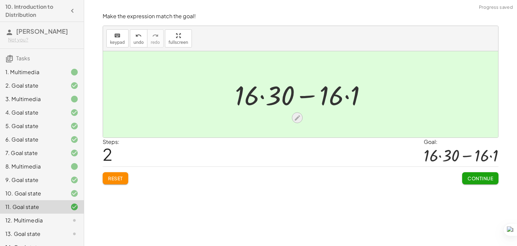
click at [295, 115] on icon at bounding box center [297, 117] width 7 height 7
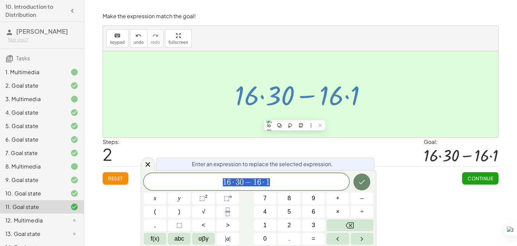
click at [365, 187] on button "Done" at bounding box center [361, 181] width 17 height 17
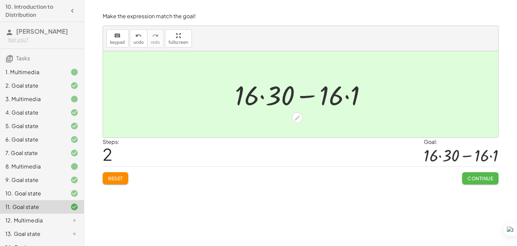
click at [468, 178] on span "Continue" at bounding box center [481, 178] width 26 height 6
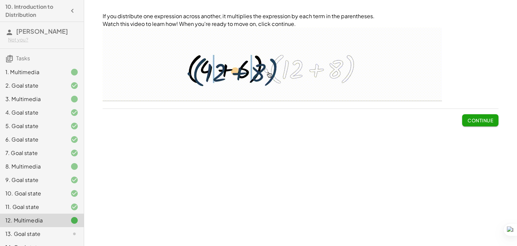
click at [469, 119] on span "Continue" at bounding box center [481, 120] width 26 height 6
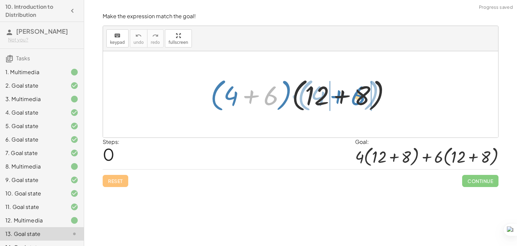
drag, startPoint x: 263, startPoint y: 99, endPoint x: 351, endPoint y: 99, distance: 88.5
click at [351, 99] on div at bounding box center [303, 94] width 192 height 39
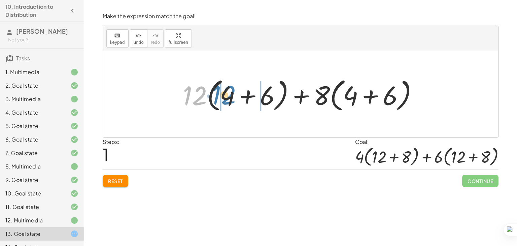
click at [190, 97] on div at bounding box center [302, 94] width 247 height 39
drag, startPoint x: 198, startPoint y: 101, endPoint x: 230, endPoint y: 107, distance: 32.8
click at [230, 107] on div at bounding box center [302, 94] width 247 height 39
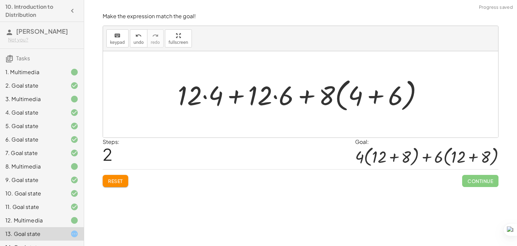
click at [329, 97] on div at bounding box center [302, 94] width 257 height 39
drag, startPoint x: 329, startPoint y: 97, endPoint x: 344, endPoint y: 100, distance: 15.4
click at [343, 100] on div at bounding box center [302, 94] width 257 height 39
drag, startPoint x: 324, startPoint y: 99, endPoint x: 345, endPoint y: 102, distance: 21.4
click at [345, 102] on div at bounding box center [302, 94] width 257 height 39
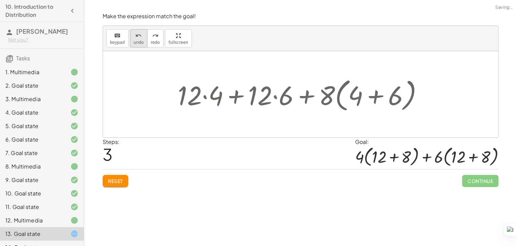
click at [136, 40] on span "undo" at bounding box center [139, 42] width 10 height 5
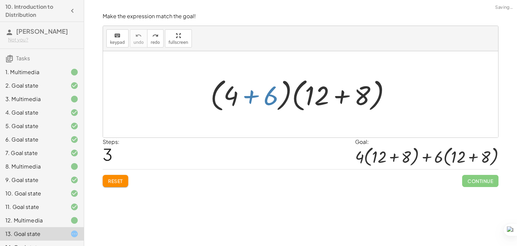
click at [114, 181] on span "Reset" at bounding box center [115, 181] width 15 height 6
click at [329, 93] on div at bounding box center [303, 94] width 192 height 39
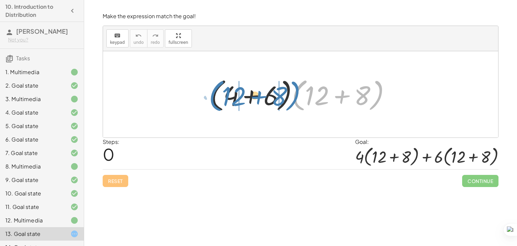
drag, startPoint x: 303, startPoint y: 82, endPoint x: 220, endPoint y: 83, distance: 82.8
click at [220, 83] on div at bounding box center [303, 94] width 192 height 39
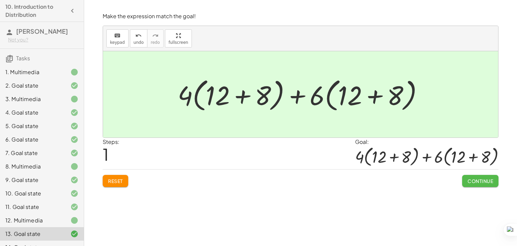
click at [470, 183] on span "Continue" at bounding box center [481, 181] width 26 height 6
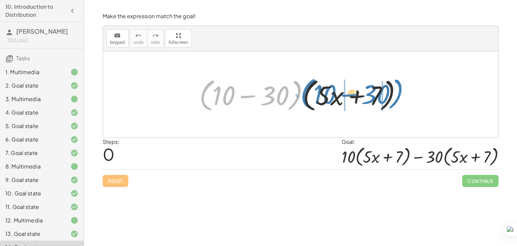
drag, startPoint x: 203, startPoint y: 88, endPoint x: 309, endPoint y: 88, distance: 105.7
click at [309, 88] on div at bounding box center [303, 94] width 214 height 39
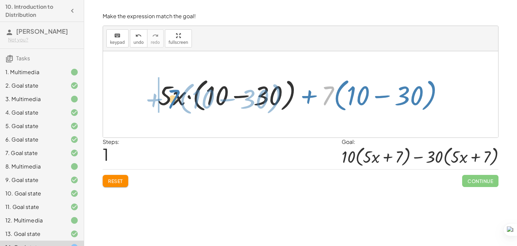
drag, startPoint x: 324, startPoint y: 100, endPoint x: 170, endPoint y: 103, distance: 153.5
click at [170, 103] on div at bounding box center [303, 94] width 298 height 39
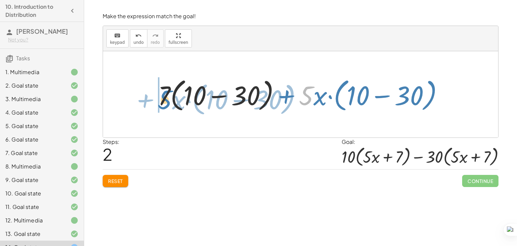
drag, startPoint x: 310, startPoint y: 93, endPoint x: 168, endPoint y: 95, distance: 142.4
click at [168, 95] on div at bounding box center [303, 94] width 298 height 39
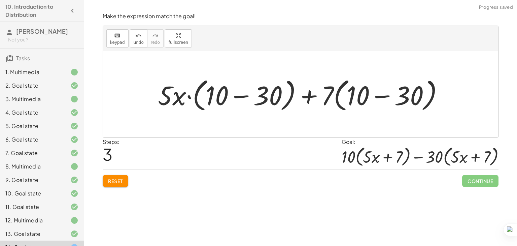
click at [337, 93] on div at bounding box center [303, 94] width 298 height 39
drag, startPoint x: 332, startPoint y: 93, endPoint x: 355, endPoint y: 89, distance: 23.6
click at [355, 89] on div at bounding box center [303, 94] width 298 height 39
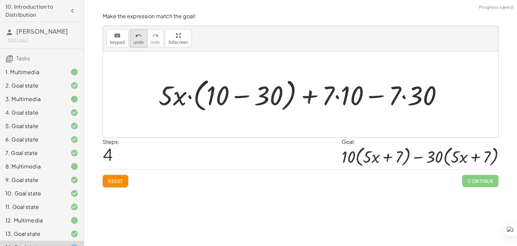
click at [134, 34] on div "undo" at bounding box center [139, 35] width 10 height 8
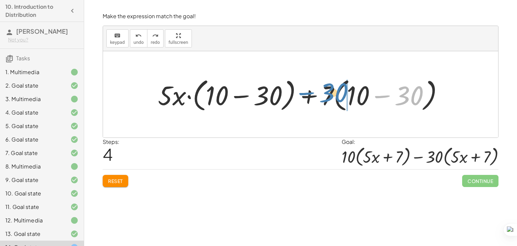
drag, startPoint x: 405, startPoint y: 97, endPoint x: 332, endPoint y: 96, distance: 73.4
click at [332, 96] on div at bounding box center [303, 94] width 298 height 39
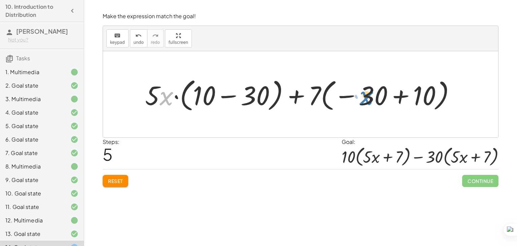
drag, startPoint x: 163, startPoint y: 99, endPoint x: 362, endPoint y: 95, distance: 198.6
click at [362, 95] on div at bounding box center [303, 94] width 323 height 39
click at [117, 182] on span "Reset" at bounding box center [115, 181] width 15 height 6
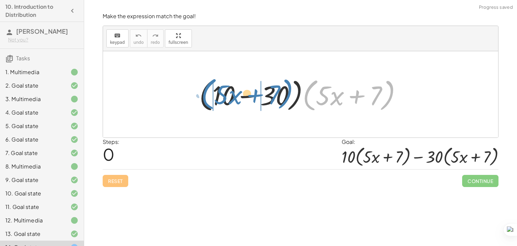
drag, startPoint x: 306, startPoint y: 93, endPoint x: 206, endPoint y: 92, distance: 100.3
click at [205, 92] on div at bounding box center [303, 94] width 214 height 39
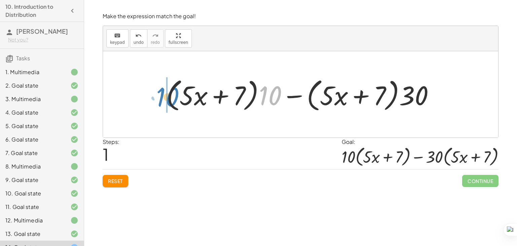
drag, startPoint x: 269, startPoint y: 100, endPoint x: 161, endPoint y: 99, distance: 108.1
click at [162, 100] on div "· ( + 10 − 30 ) · ( + · 5 · x + 7 ) · 10 + 10 − 30 · ( + · 5 · x + 7 ) · · ( + …" at bounding box center [300, 94] width 289 height 42
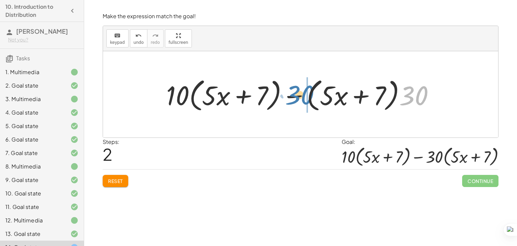
drag, startPoint x: 419, startPoint y: 98, endPoint x: 309, endPoint y: 96, distance: 110.4
click at [309, 96] on div at bounding box center [303, 94] width 280 height 39
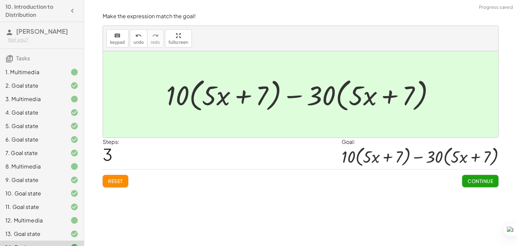
click at [470, 180] on span "Continue" at bounding box center [481, 181] width 26 height 6
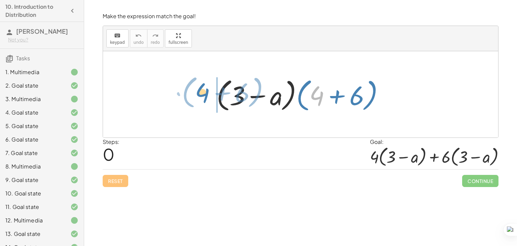
drag, startPoint x: 315, startPoint y: 92, endPoint x: 201, endPoint y: 89, distance: 114.5
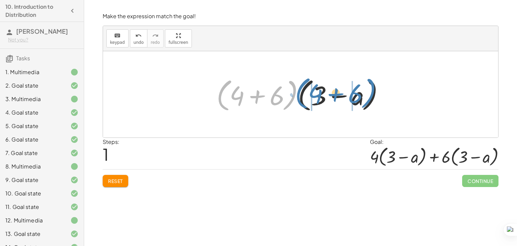
drag, startPoint x: 293, startPoint y: 85, endPoint x: 372, endPoint y: 83, distance: 78.5
click at [372, 83] on div at bounding box center [303, 94] width 180 height 39
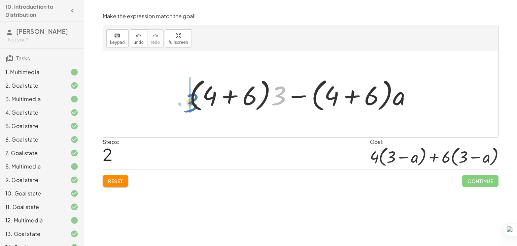
drag, startPoint x: 283, startPoint y: 98, endPoint x: 188, endPoint y: 106, distance: 94.6
click at [188, 106] on div at bounding box center [303, 94] width 235 height 39
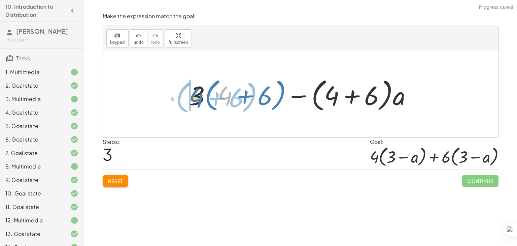
drag, startPoint x: 218, startPoint y: 95, endPoint x: 191, endPoint y: 96, distance: 27.0
click at [191, 96] on div at bounding box center [303, 94] width 235 height 39
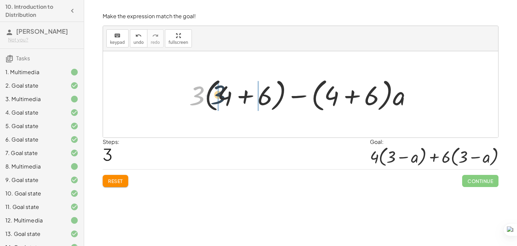
drag, startPoint x: 192, startPoint y: 96, endPoint x: 214, endPoint y: 96, distance: 22.2
click at [214, 95] on div at bounding box center [303, 94] width 235 height 39
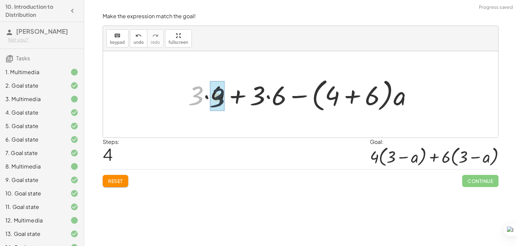
drag, startPoint x: 191, startPoint y: 91, endPoint x: 214, endPoint y: 93, distance: 23.3
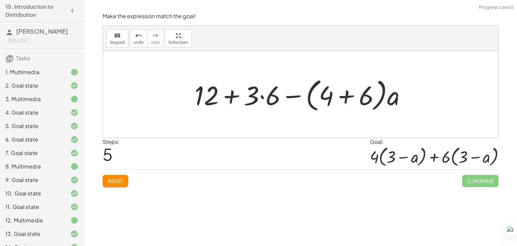
click at [263, 96] on div at bounding box center [303, 94] width 224 height 39
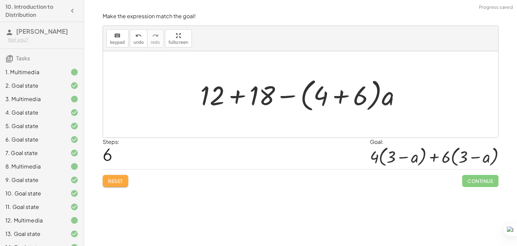
click at [119, 179] on span "Reset" at bounding box center [115, 181] width 15 height 6
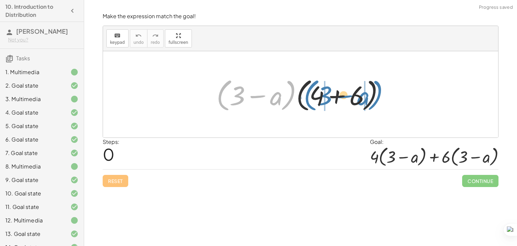
drag, startPoint x: 221, startPoint y: 89, endPoint x: 298, endPoint y: 87, distance: 76.8
click at [298, 87] on div at bounding box center [303, 94] width 180 height 39
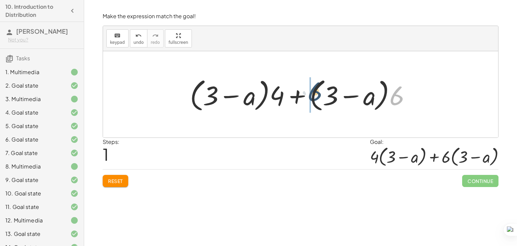
drag, startPoint x: 394, startPoint y: 95, endPoint x: 311, endPoint y: 91, distance: 83.3
click at [311, 91] on div at bounding box center [302, 94] width 233 height 39
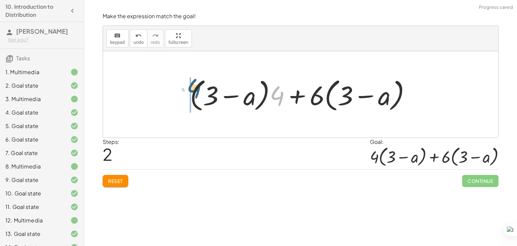
drag, startPoint x: 278, startPoint y: 97, endPoint x: 195, endPoint y: 90, distance: 83.4
click at [195, 90] on div at bounding box center [302, 94] width 233 height 39
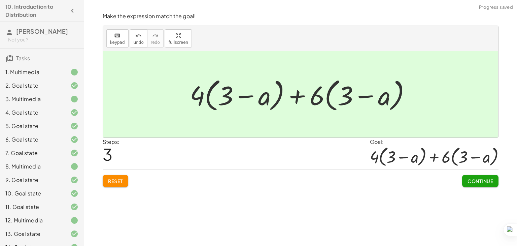
click at [470, 175] on button "Continue" at bounding box center [480, 181] width 36 height 12
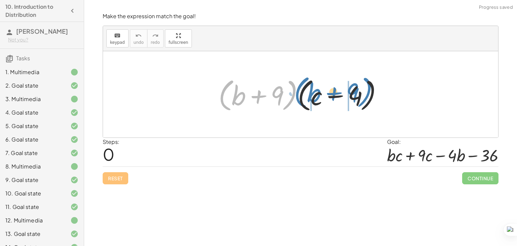
drag, startPoint x: 290, startPoint y: 83, endPoint x: 366, endPoint y: 80, distance: 76.1
click at [366, 80] on div at bounding box center [303, 94] width 176 height 39
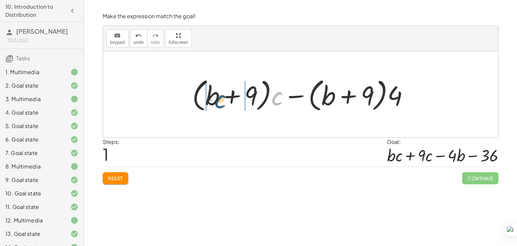
drag, startPoint x: 279, startPoint y: 97, endPoint x: 221, endPoint y: 100, distance: 57.3
click at [221, 100] on div at bounding box center [303, 94] width 229 height 39
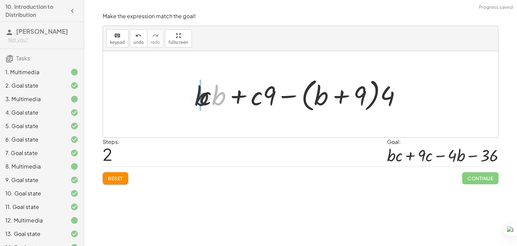
drag, startPoint x: 222, startPoint y: 101, endPoint x: 204, endPoint y: 102, distance: 18.9
click at [204, 102] on div at bounding box center [303, 94] width 214 height 39
drag, startPoint x: 264, startPoint y: 99, endPoint x: 244, endPoint y: 99, distance: 20.2
click at [244, 99] on div at bounding box center [303, 94] width 214 height 39
click at [292, 96] on div at bounding box center [303, 94] width 214 height 39
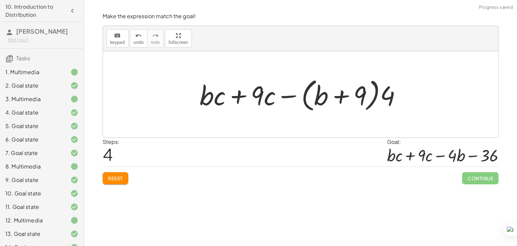
click at [293, 96] on div at bounding box center [303, 94] width 214 height 39
drag, startPoint x: 294, startPoint y: 97, endPoint x: 315, endPoint y: 98, distance: 21.2
click at [313, 98] on div at bounding box center [303, 94] width 214 height 39
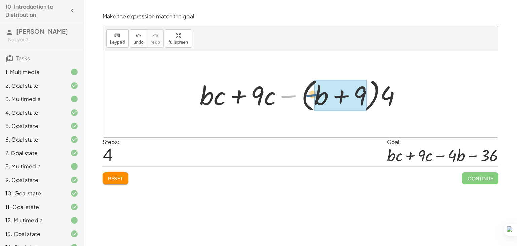
drag, startPoint x: 289, startPoint y: 99, endPoint x: 314, endPoint y: 97, distance: 24.3
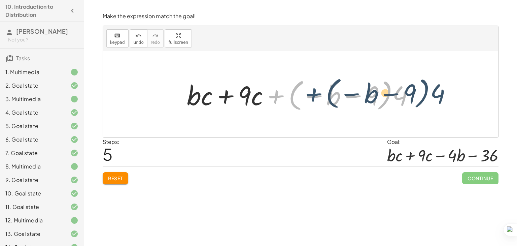
drag, startPoint x: 279, startPoint y: 96, endPoint x: 318, endPoint y: 95, distance: 39.7
click at [318, 95] on div at bounding box center [302, 94] width 239 height 37
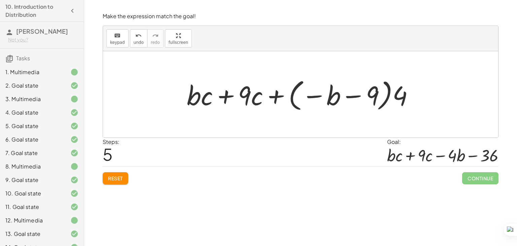
click at [276, 96] on div at bounding box center [302, 94] width 239 height 37
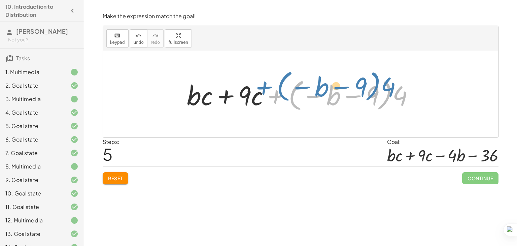
drag, startPoint x: 276, startPoint y: 96, endPoint x: 260, endPoint y: 82, distance: 21.0
click at [260, 82] on div at bounding box center [302, 94] width 239 height 37
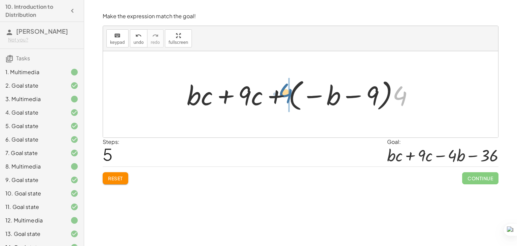
drag, startPoint x: 397, startPoint y: 97, endPoint x: 279, endPoint y: 95, distance: 117.5
click at [280, 95] on div at bounding box center [302, 94] width 239 height 37
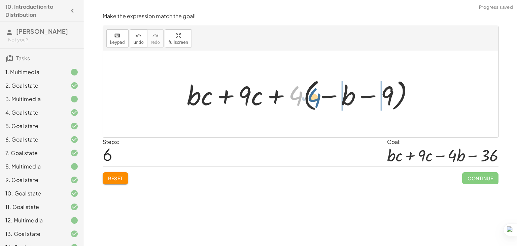
drag, startPoint x: 294, startPoint y: 92, endPoint x: 316, endPoint y: 94, distance: 23.0
click at [316, 94] on div at bounding box center [302, 94] width 239 height 37
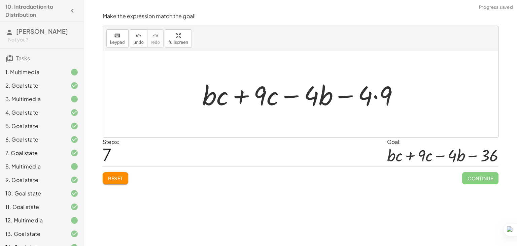
click at [377, 96] on div at bounding box center [303, 94] width 208 height 35
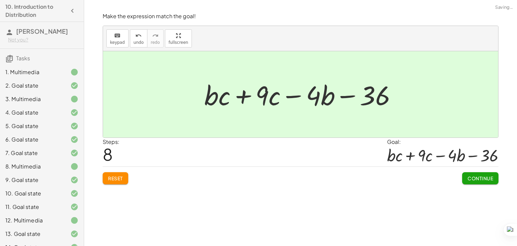
click at [462, 177] on button "Continue" at bounding box center [480, 178] width 36 height 12
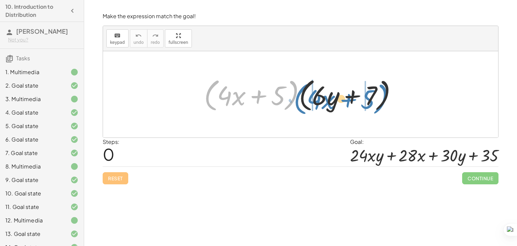
drag, startPoint x: 215, startPoint y: 82, endPoint x: 302, endPoint y: 85, distance: 86.9
click at [302, 85] on div at bounding box center [303, 94] width 205 height 39
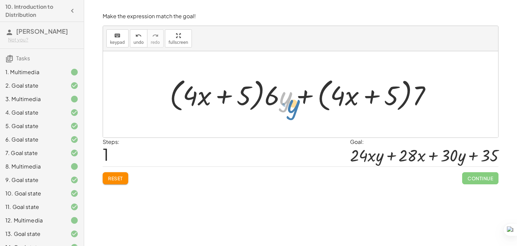
drag, startPoint x: 283, startPoint y: 98, endPoint x: 284, endPoint y: 91, distance: 7.3
click at [284, 91] on div at bounding box center [302, 94] width 273 height 39
drag, startPoint x: 273, startPoint y: 95, endPoint x: 160, endPoint y: 92, distance: 113.1
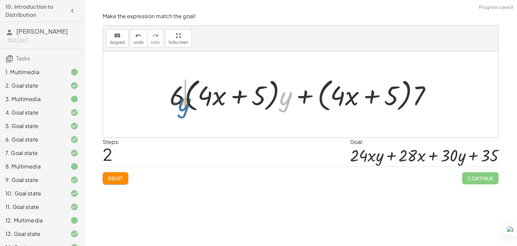
drag, startPoint x: 281, startPoint y: 103, endPoint x: 179, endPoint y: 107, distance: 102.7
click at [180, 107] on div at bounding box center [302, 94] width 273 height 39
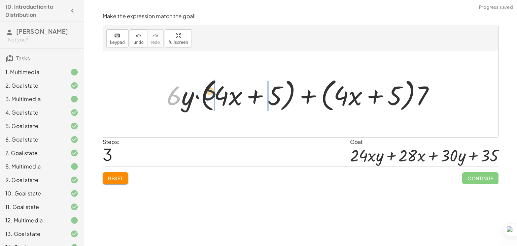
drag, startPoint x: 175, startPoint y: 95, endPoint x: 213, endPoint y: 91, distance: 38.6
click at [213, 91] on div at bounding box center [303, 94] width 280 height 39
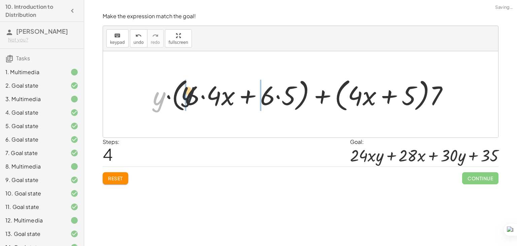
drag, startPoint x: 158, startPoint y: 100, endPoint x: 196, endPoint y: 94, distance: 38.8
click at [196, 94] on div at bounding box center [303, 94] width 308 height 39
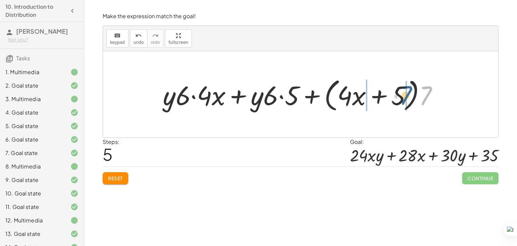
drag, startPoint x: 421, startPoint y: 89, endPoint x: 397, endPoint y: 88, distance: 23.6
click at [397, 88] on div at bounding box center [303, 94] width 287 height 39
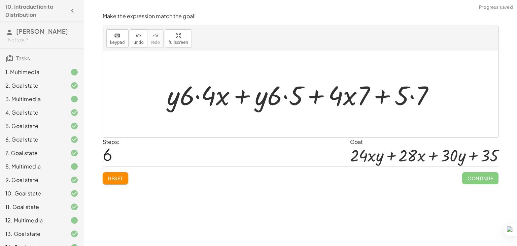
click at [411, 95] on div at bounding box center [303, 94] width 279 height 35
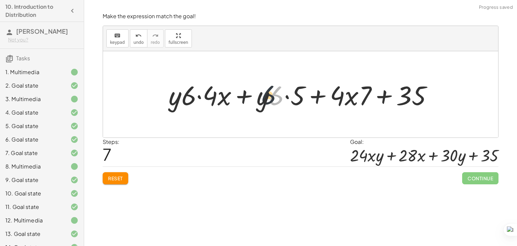
drag, startPoint x: 276, startPoint y: 96, endPoint x: 263, endPoint y: 94, distance: 13.2
click at [263, 94] on div at bounding box center [303, 94] width 276 height 35
drag, startPoint x: 192, startPoint y: 96, endPoint x: 176, endPoint y: 99, distance: 16.0
click at [175, 99] on div at bounding box center [303, 94] width 276 height 35
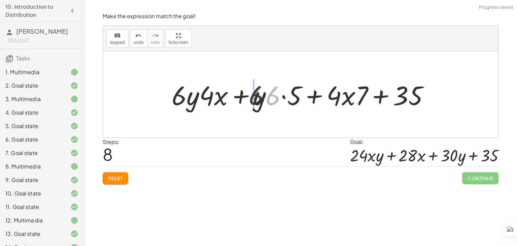
drag, startPoint x: 276, startPoint y: 99, endPoint x: 258, endPoint y: 98, distance: 18.5
click at [258, 98] on div at bounding box center [303, 94] width 270 height 35
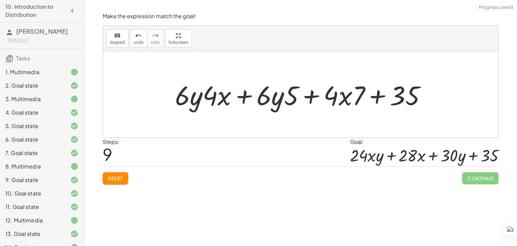
click at [206, 91] on div at bounding box center [303, 94] width 263 height 35
click at [180, 100] on div at bounding box center [303, 94] width 263 height 35
click at [268, 100] on div at bounding box center [303, 94] width 263 height 35
click at [241, 95] on div at bounding box center [303, 94] width 263 height 35
click at [309, 92] on div at bounding box center [303, 94] width 263 height 35
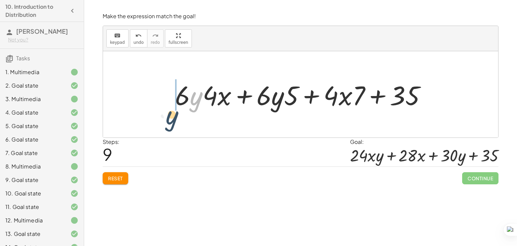
drag, startPoint x: 196, startPoint y: 96, endPoint x: 169, endPoint y: 106, distance: 28.6
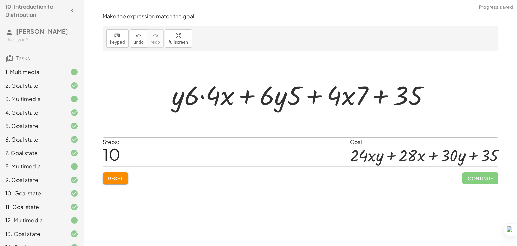
click at [202, 97] on div at bounding box center [303, 94] width 270 height 35
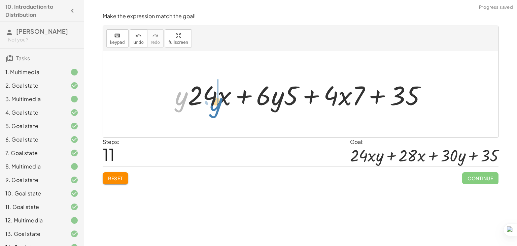
drag, startPoint x: 179, startPoint y: 99, endPoint x: 214, endPoint y: 105, distance: 35.1
click at [214, 105] on div at bounding box center [303, 94] width 263 height 35
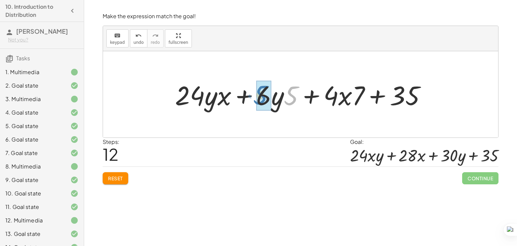
drag, startPoint x: 292, startPoint y: 95, endPoint x: 261, endPoint y: 94, distance: 31.3
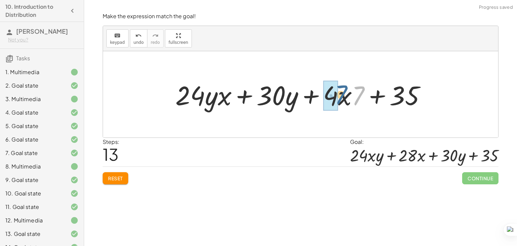
drag, startPoint x: 357, startPoint y: 92, endPoint x: 331, endPoint y: 90, distance: 26.3
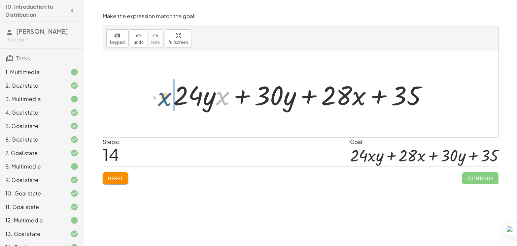
drag, startPoint x: 227, startPoint y: 101, endPoint x: 166, endPoint y: 100, distance: 60.9
click at [166, 100] on div "· ( + · 4 · x + 5 ) · ( + · 6 · y + 7 ) + · ( + · 4 · x + 5 ) · 6 · y + · ( + ·…" at bounding box center [300, 94] width 275 height 38
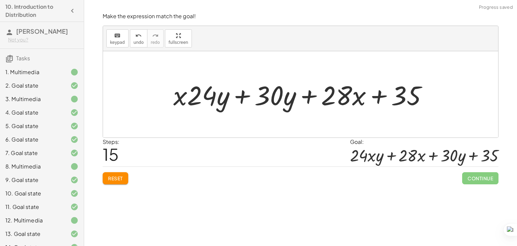
click at [242, 98] on div at bounding box center [303, 94] width 266 height 35
drag, startPoint x: 185, startPoint y: 98, endPoint x: 238, endPoint y: 103, distance: 53.2
click at [238, 103] on div at bounding box center [303, 94] width 266 height 35
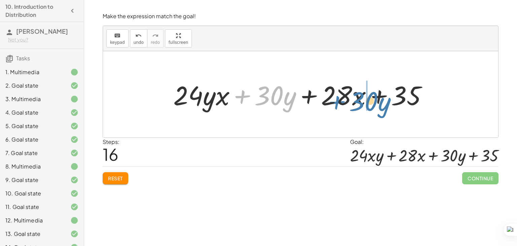
drag, startPoint x: 242, startPoint y: 95, endPoint x: 338, endPoint y: 100, distance: 95.4
click at [338, 100] on div at bounding box center [303, 94] width 266 height 35
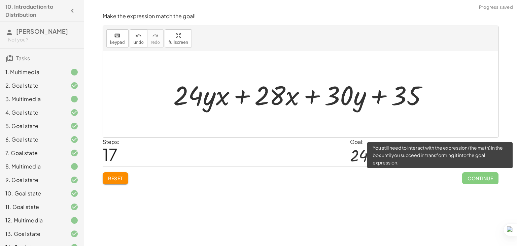
click at [465, 178] on span "Continue" at bounding box center [480, 178] width 36 height 12
click at [474, 180] on span "Continue" at bounding box center [480, 178] width 36 height 12
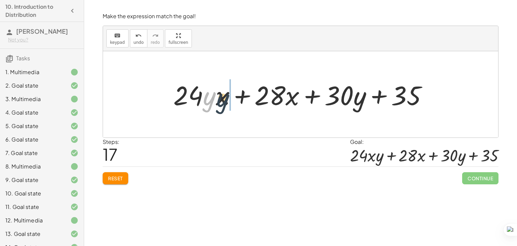
drag, startPoint x: 207, startPoint y: 96, endPoint x: 224, endPoint y: 97, distance: 17.2
click at [224, 97] on div at bounding box center [303, 94] width 266 height 35
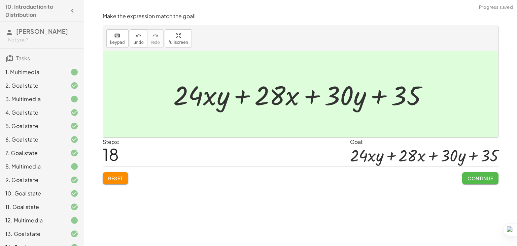
click at [469, 182] on button "Continue" at bounding box center [480, 178] width 36 height 12
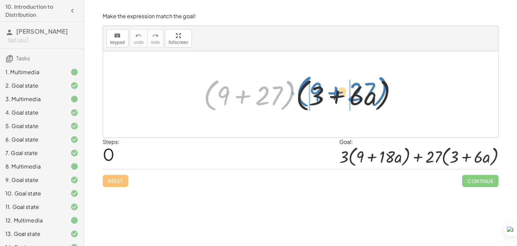
drag, startPoint x: 213, startPoint y: 85, endPoint x: 304, endPoint y: 81, distance: 91.6
click at [304, 81] on div at bounding box center [302, 94] width 205 height 39
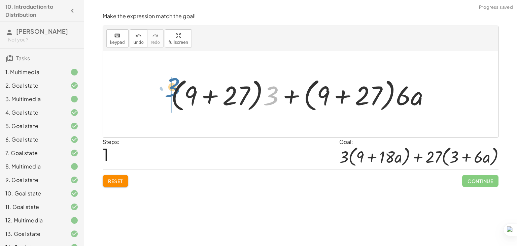
drag, startPoint x: 266, startPoint y: 93, endPoint x: 167, endPoint y: 84, distance: 99.0
click at [167, 84] on div "· ( + 9 + 27 ) · ( + 3 + · 6 · a ) · 3 + 3 + · 6 · a · ( + 9 + 27 ) · · ( + 9 +…" at bounding box center [300, 94] width 279 height 42
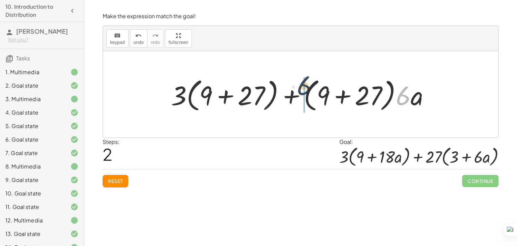
drag, startPoint x: 401, startPoint y: 99, endPoint x: 298, endPoint y: 90, distance: 102.8
click at [298, 90] on div at bounding box center [303, 94] width 271 height 39
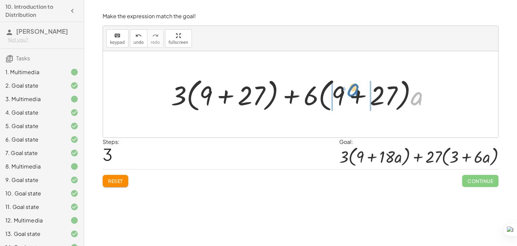
drag, startPoint x: 418, startPoint y: 100, endPoint x: 351, endPoint y: 91, distance: 67.2
click at [351, 91] on div at bounding box center [303, 94] width 271 height 39
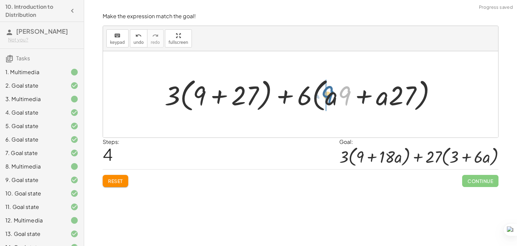
drag, startPoint x: 347, startPoint y: 96, endPoint x: 324, endPoint y: 96, distance: 22.6
click at [324, 96] on div at bounding box center [302, 94] width 283 height 39
click at [404, 100] on div at bounding box center [302, 94] width 283 height 39
click at [121, 175] on button "Reset" at bounding box center [116, 181] width 26 height 12
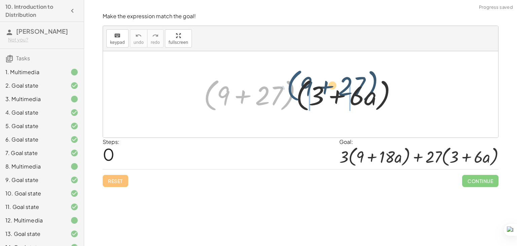
drag, startPoint x: 209, startPoint y: 90, endPoint x: 292, endPoint y: 81, distance: 83.3
click at [292, 81] on div at bounding box center [302, 94] width 205 height 39
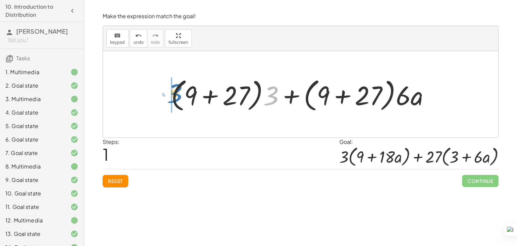
drag, startPoint x: 269, startPoint y: 100, endPoint x: 168, endPoint y: 97, distance: 101.7
click at [168, 97] on div at bounding box center [303, 94] width 271 height 39
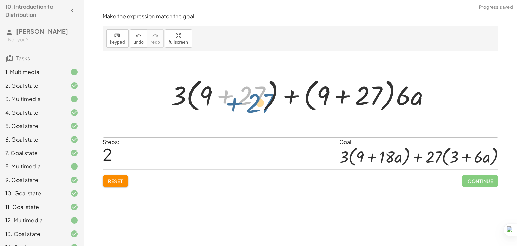
drag, startPoint x: 259, startPoint y: 93, endPoint x: 266, endPoint y: 97, distance: 8.0
click at [266, 97] on div at bounding box center [303, 94] width 271 height 39
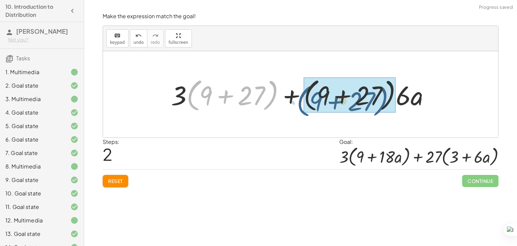
drag, startPoint x: 197, startPoint y: 83, endPoint x: 303, endPoint y: 92, distance: 106.7
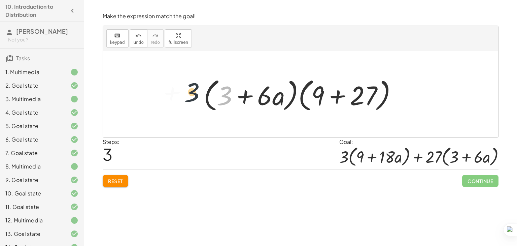
drag, startPoint x: 220, startPoint y: 95, endPoint x: 185, endPoint y: 92, distance: 34.8
click at [185, 92] on div "· ( + 9 + 27 ) · ( + 3 + · 6 · a ) + · ( + 9 + 27 ) · 3 + · ( + 9 + 27 ) · 6 · …" at bounding box center [300, 94] width 395 height 86
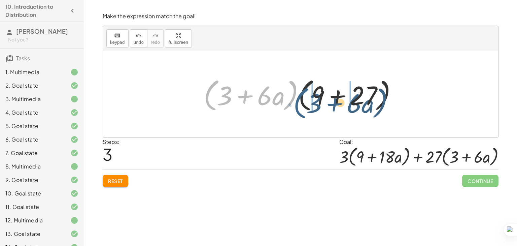
drag, startPoint x: 214, startPoint y: 83, endPoint x: 300, endPoint y: 88, distance: 86.3
click at [300, 88] on div at bounding box center [302, 94] width 205 height 39
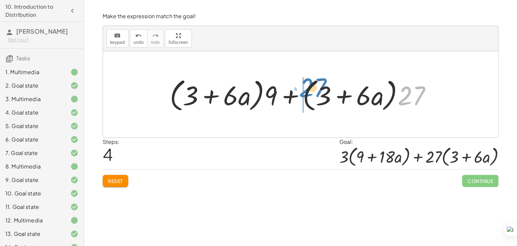
drag, startPoint x: 403, startPoint y: 93, endPoint x: 298, endPoint y: 87, distance: 105.6
click at [298, 87] on div at bounding box center [302, 94] width 273 height 39
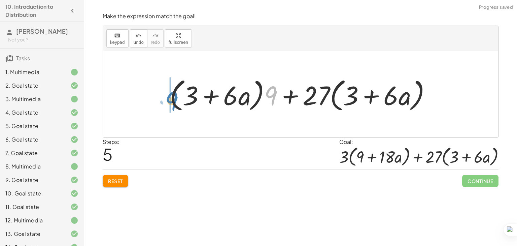
drag, startPoint x: 273, startPoint y: 97, endPoint x: 170, endPoint y: 103, distance: 102.5
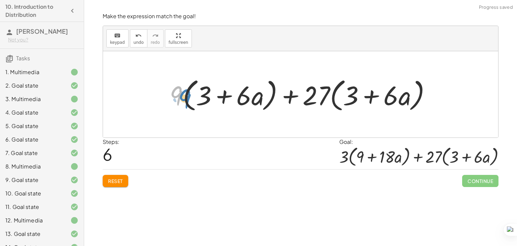
drag, startPoint x: 179, startPoint y: 99, endPoint x: 159, endPoint y: 103, distance: 19.9
click at [208, 96] on div at bounding box center [302, 94] width 273 height 39
click at [229, 95] on div at bounding box center [302, 94] width 273 height 39
drag, startPoint x: 174, startPoint y: 86, endPoint x: 220, endPoint y: 89, distance: 45.9
click at [219, 89] on div at bounding box center [302, 94] width 273 height 39
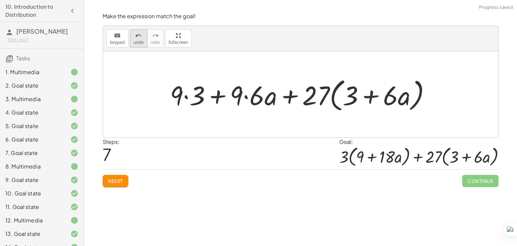
click at [130, 44] on button "undo undo" at bounding box center [139, 38] width 18 height 18
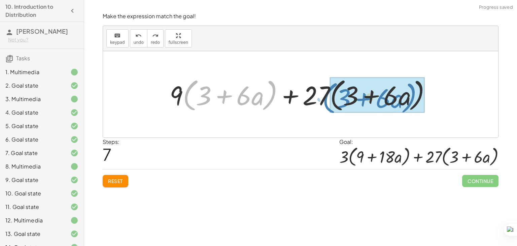
drag, startPoint x: 186, startPoint y: 90, endPoint x: 330, endPoint y: 92, distance: 143.4
click at [329, 92] on div at bounding box center [302, 94] width 273 height 39
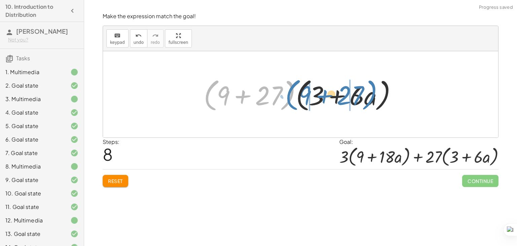
drag, startPoint x: 216, startPoint y: 82, endPoint x: 298, endPoint y: 82, distance: 81.8
click at [298, 82] on div at bounding box center [302, 94] width 205 height 39
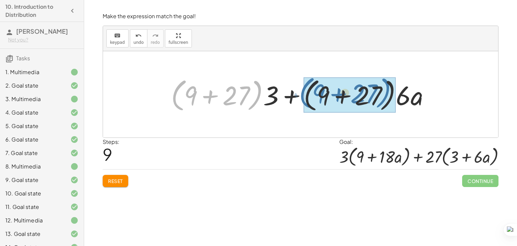
drag, startPoint x: 179, startPoint y: 84, endPoint x: 307, endPoint y: 82, distance: 127.9
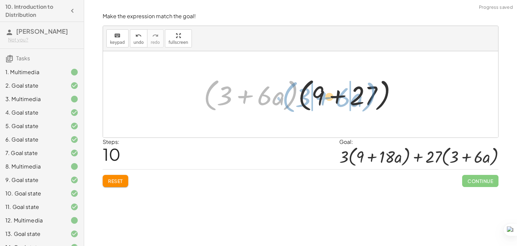
drag, startPoint x: 294, startPoint y: 89, endPoint x: 372, endPoint y: 90, distance: 78.4
click at [372, 90] on div at bounding box center [302, 94] width 205 height 39
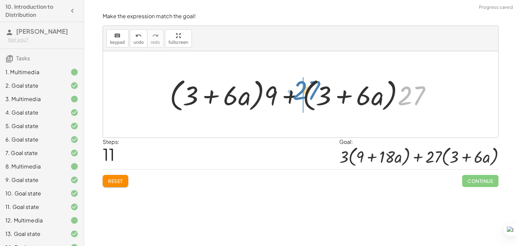
drag, startPoint x: 411, startPoint y: 93, endPoint x: 304, endPoint y: 88, distance: 106.5
click at [304, 88] on div at bounding box center [302, 94] width 273 height 39
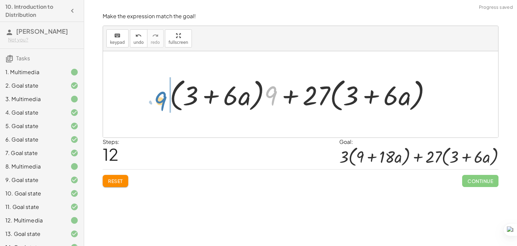
drag, startPoint x: 273, startPoint y: 97, endPoint x: 163, endPoint y: 102, distance: 110.5
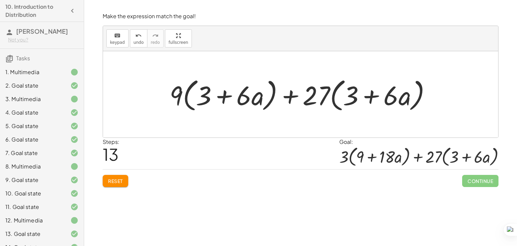
click at [167, 99] on div at bounding box center [302, 94] width 273 height 39
click at [110, 40] on span "keypad" at bounding box center [117, 42] width 15 height 5
click at [133, 91] on div at bounding box center [300, 94] width 395 height 86
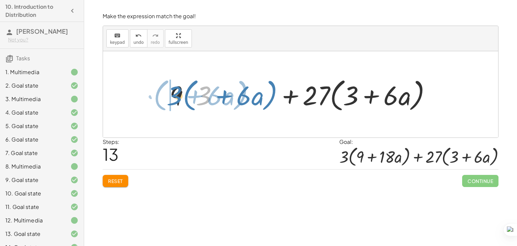
drag, startPoint x: 203, startPoint y: 99, endPoint x: 171, endPoint y: 98, distance: 32.0
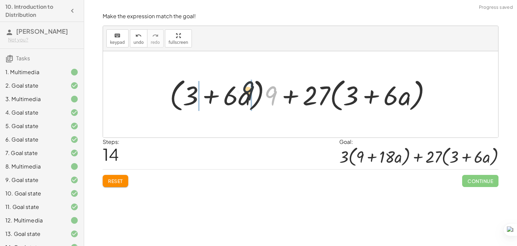
drag, startPoint x: 265, startPoint y: 96, endPoint x: 240, endPoint y: 90, distance: 25.8
click at [240, 90] on div at bounding box center [302, 94] width 273 height 39
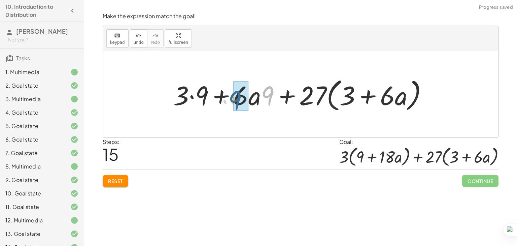
drag, startPoint x: 265, startPoint y: 92, endPoint x: 232, endPoint y: 96, distance: 33.2
click at [232, 97] on div at bounding box center [303, 94] width 266 height 39
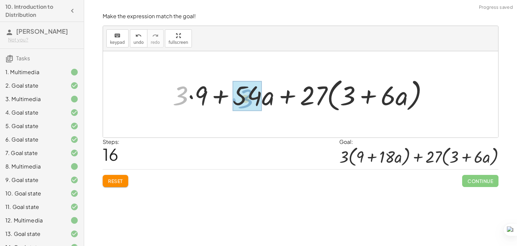
drag, startPoint x: 180, startPoint y: 98, endPoint x: 250, endPoint y: 101, distance: 70.1
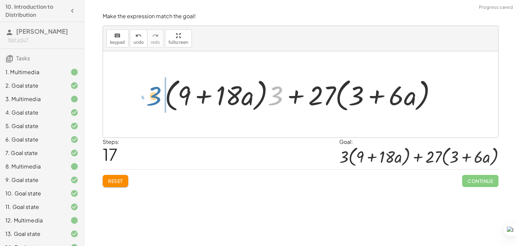
drag, startPoint x: 273, startPoint y: 103, endPoint x: 151, endPoint y: 103, distance: 121.8
click at [151, 103] on div "· ( + 9 + 27 ) · ( + 3 + · 6 · a ) + · ( + 9 + 27 ) · 3 + · ( + 9 + 27 ) · 6 · …" at bounding box center [300, 94] width 395 height 86
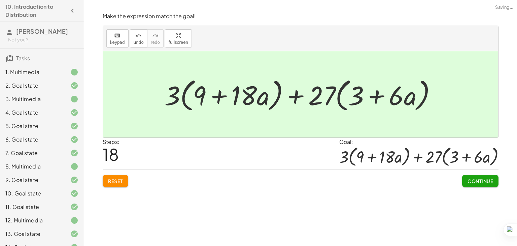
click at [483, 183] on span "Continue" at bounding box center [481, 181] width 26 height 6
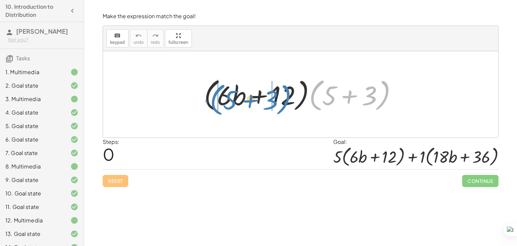
drag, startPoint x: 313, startPoint y: 93, endPoint x: 213, endPoint y: 97, distance: 100.4
click at [213, 97] on div at bounding box center [303, 94] width 205 height 39
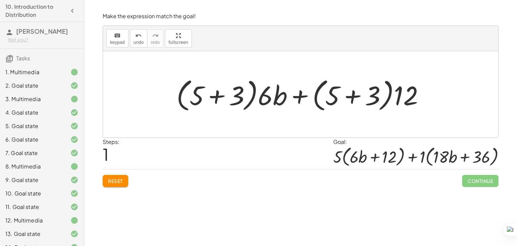
click at [216, 95] on div at bounding box center [303, 94] width 260 height 39
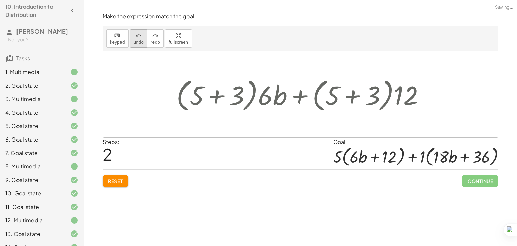
click at [134, 40] on span "undo" at bounding box center [139, 42] width 10 height 5
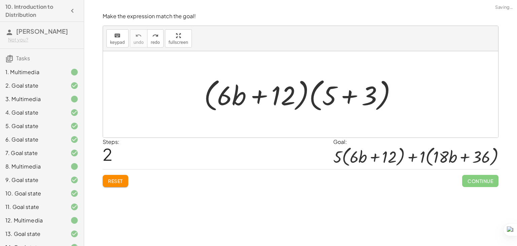
click at [0, 0] on div "Make the expression match the goal! keyboard keypad undo undo redo redo fullscr…" at bounding box center [0, 0] width 0 height 0
click at [114, 184] on button "Reset" at bounding box center [116, 181] width 26 height 12
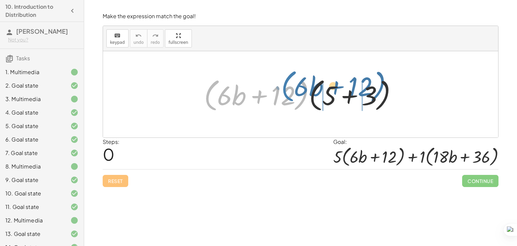
drag, startPoint x: 208, startPoint y: 103, endPoint x: 287, endPoint y: 96, distance: 79.1
click at [287, 96] on div at bounding box center [303, 94] width 205 height 39
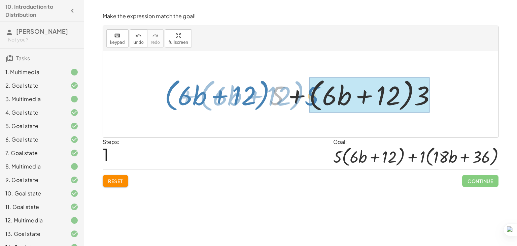
drag, startPoint x: 280, startPoint y: 99, endPoint x: 386, endPoint y: 114, distance: 106.8
click at [386, 114] on div "· ( + · 6 · b + 12 ) · ( + 5 + 3 ) · 5 + · ( + · 6 · b + 12 ) + 5 + 3 · ( + · 6…" at bounding box center [300, 94] width 292 height 42
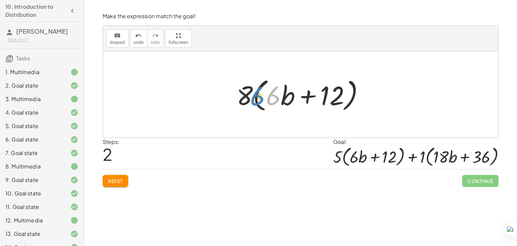
drag, startPoint x: 274, startPoint y: 96, endPoint x: 268, endPoint y: 96, distance: 5.7
click at [267, 96] on div at bounding box center [303, 94] width 140 height 39
click at [108, 177] on button "Reset" at bounding box center [116, 181] width 26 height 12
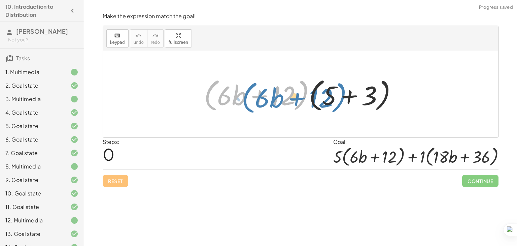
drag, startPoint x: 214, startPoint y: 84, endPoint x: 236, endPoint y: 82, distance: 22.3
click at [236, 82] on div at bounding box center [303, 94] width 205 height 39
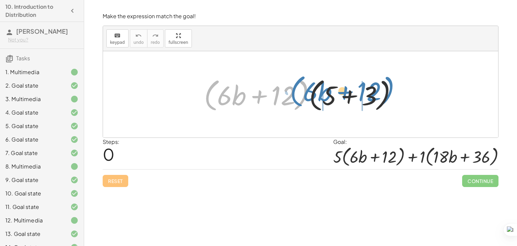
drag, startPoint x: 212, startPoint y: 83, endPoint x: 300, endPoint y: 79, distance: 88.3
click at [300, 79] on div at bounding box center [303, 94] width 205 height 39
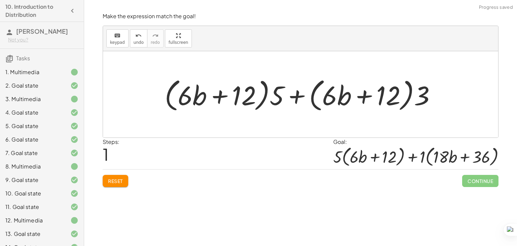
click at [115, 178] on span "Reset" at bounding box center [115, 181] width 15 height 6
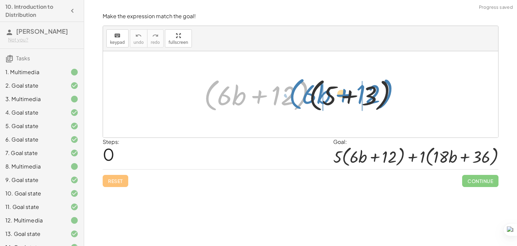
drag, startPoint x: 206, startPoint y: 88, endPoint x: 291, endPoint y: 87, distance: 84.8
click at [291, 87] on div at bounding box center [303, 94] width 205 height 39
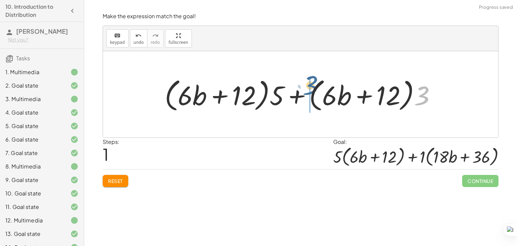
drag, startPoint x: 423, startPoint y: 100, endPoint x: 308, endPoint y: 91, distance: 115.5
click at [308, 91] on div at bounding box center [302, 94] width 283 height 39
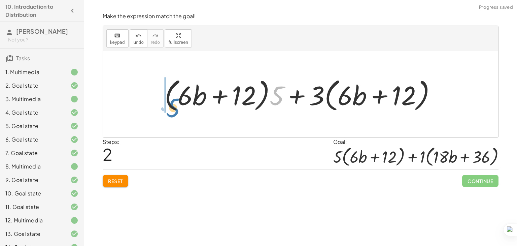
drag, startPoint x: 279, startPoint y: 94, endPoint x: 160, endPoint y: 105, distance: 119.9
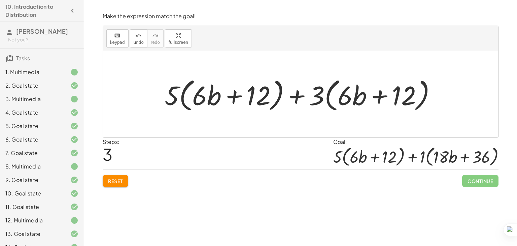
click at [319, 97] on div at bounding box center [302, 94] width 283 height 39
drag, startPoint x: 319, startPoint y: 97, endPoint x: 403, endPoint y: 97, distance: 83.5
click at [403, 97] on div at bounding box center [302, 94] width 283 height 39
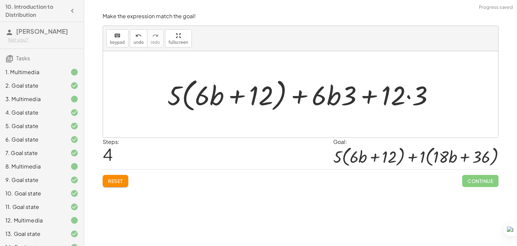
click at [407, 97] on div at bounding box center [303, 94] width 279 height 39
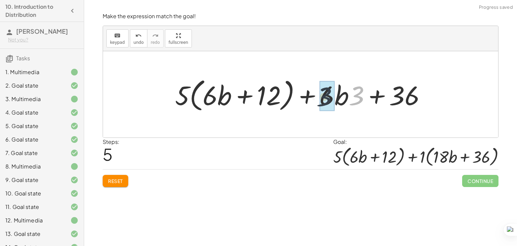
drag, startPoint x: 357, startPoint y: 96, endPoint x: 314, endPoint y: 94, distance: 43.4
click at [314, 94] on div at bounding box center [303, 94] width 263 height 39
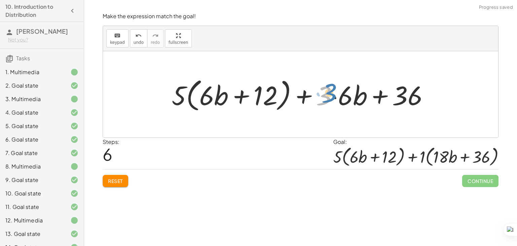
drag, startPoint x: 327, startPoint y: 97, endPoint x: 330, endPoint y: 96, distance: 3.9
click at [330, 96] on div at bounding box center [302, 94] width 269 height 39
click at [336, 97] on div at bounding box center [302, 94] width 269 height 39
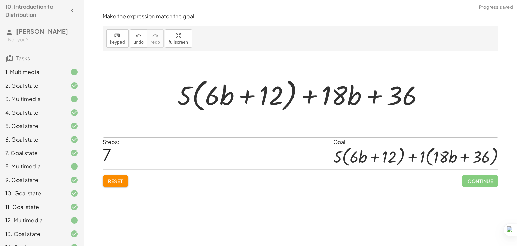
click at [318, 95] on div at bounding box center [303, 94] width 258 height 39
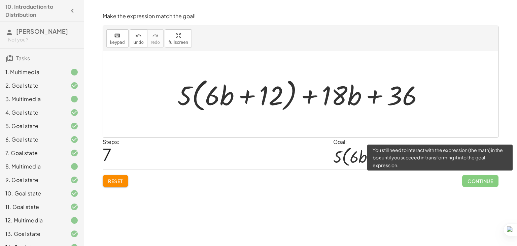
click at [477, 179] on span "Continue" at bounding box center [480, 181] width 36 height 12
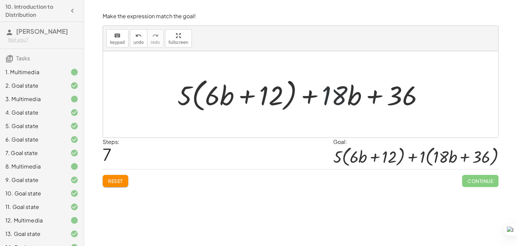
drag, startPoint x: 327, startPoint y: 95, endPoint x: 353, endPoint y: 97, distance: 26.0
click at [353, 97] on div at bounding box center [303, 94] width 258 height 39
drag, startPoint x: 351, startPoint y: 99, endPoint x: 322, endPoint y: 100, distance: 29.7
click at [378, 100] on div at bounding box center [303, 94] width 258 height 39
click at [320, 93] on div at bounding box center [303, 94] width 258 height 39
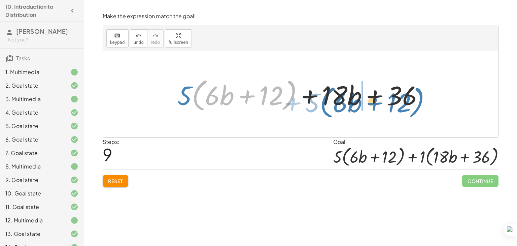
drag, startPoint x: 294, startPoint y: 96, endPoint x: 423, endPoint y: 103, distance: 128.8
click at [423, 103] on div at bounding box center [303, 94] width 258 height 39
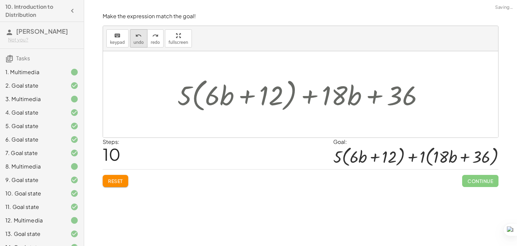
click at [134, 31] on button "undo undo" at bounding box center [139, 38] width 18 height 18
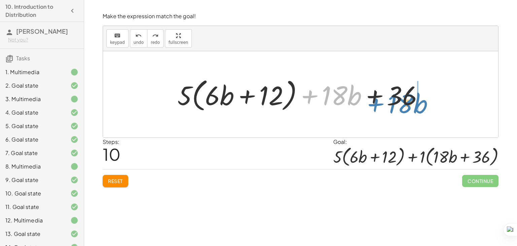
drag, startPoint x: 312, startPoint y: 96, endPoint x: 378, endPoint y: 102, distance: 66.3
click at [378, 102] on div at bounding box center [303, 94] width 258 height 39
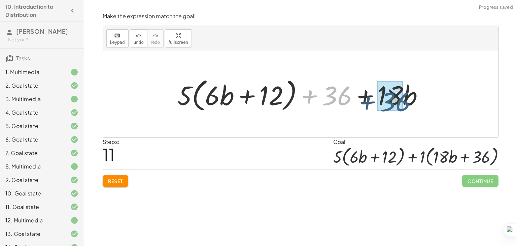
drag, startPoint x: 345, startPoint y: 95, endPoint x: 404, endPoint y: 101, distance: 59.3
click at [404, 101] on div at bounding box center [303, 94] width 258 height 39
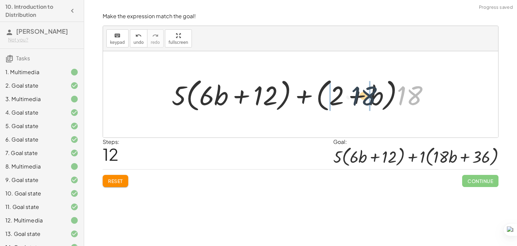
drag, startPoint x: 416, startPoint y: 97, endPoint x: 337, endPoint y: 94, distance: 79.8
click at [338, 94] on div at bounding box center [302, 94] width 269 height 39
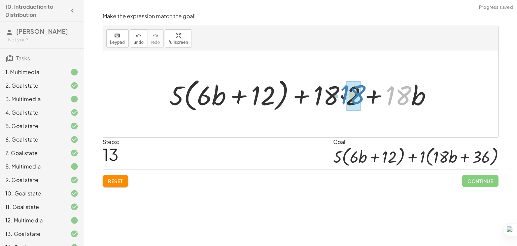
drag, startPoint x: 406, startPoint y: 97, endPoint x: 359, endPoint y: 96, distance: 46.5
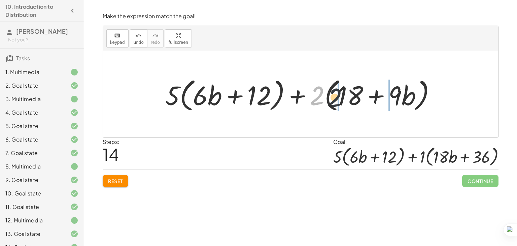
drag, startPoint x: 317, startPoint y: 93, endPoint x: 351, endPoint y: 96, distance: 33.4
click at [350, 96] on div at bounding box center [303, 94] width 282 height 39
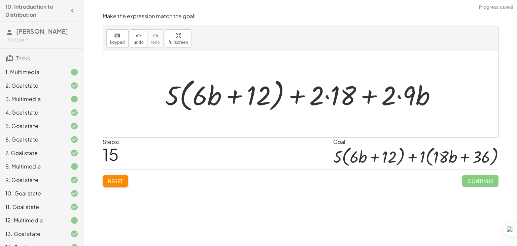
click at [331, 95] on div at bounding box center [303, 94] width 283 height 39
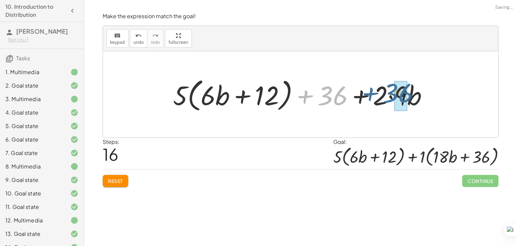
drag, startPoint x: 330, startPoint y: 96, endPoint x: 396, endPoint y: 93, distance: 66.4
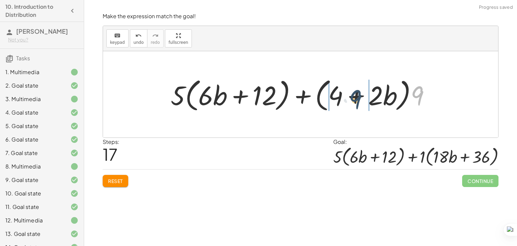
drag, startPoint x: 419, startPoint y: 92, endPoint x: 336, endPoint y: 93, distance: 83.1
click at [337, 93] on div at bounding box center [303, 94] width 272 height 39
click at [335, 93] on div at bounding box center [303, 94] width 272 height 39
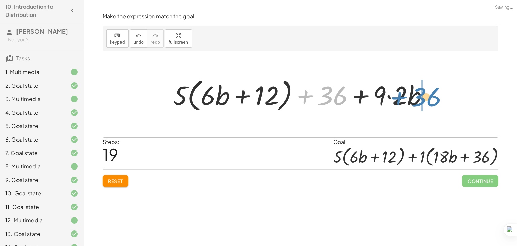
drag, startPoint x: 337, startPoint y: 94, endPoint x: 432, endPoint y: 96, distance: 95.6
click at [432, 96] on div at bounding box center [303, 94] width 267 height 39
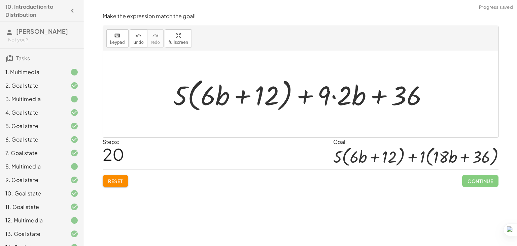
click at [337, 97] on div at bounding box center [303, 94] width 267 height 39
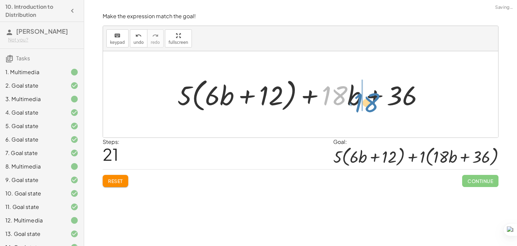
drag, startPoint x: 337, startPoint y: 95, endPoint x: 371, endPoint y: 104, distance: 35.6
click at [371, 104] on div at bounding box center [303, 94] width 258 height 39
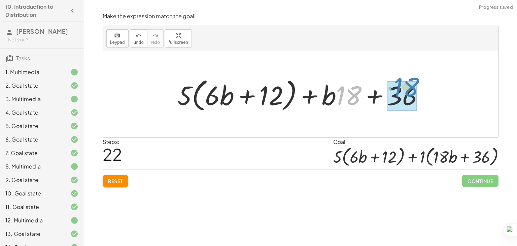
drag, startPoint x: 353, startPoint y: 95, endPoint x: 412, endPoint y: 88, distance: 59.0
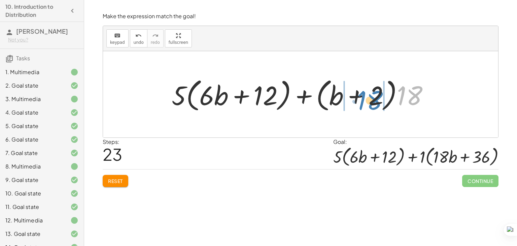
drag, startPoint x: 414, startPoint y: 94, endPoint x: 374, endPoint y: 99, distance: 40.0
click at [374, 99] on div at bounding box center [302, 94] width 269 height 39
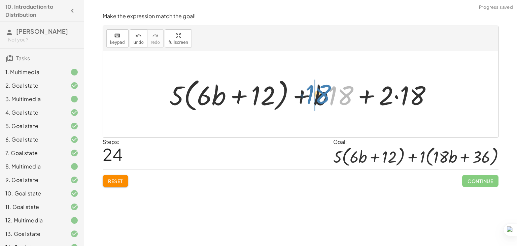
drag, startPoint x: 338, startPoint y: 92, endPoint x: 314, endPoint y: 91, distance: 23.9
click at [397, 98] on div at bounding box center [303, 94] width 275 height 39
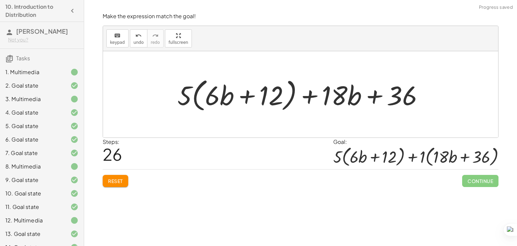
click at [341, 94] on div at bounding box center [303, 94] width 258 height 39
drag, startPoint x: 341, startPoint y: 94, endPoint x: 335, endPoint y: 97, distance: 6.6
click at [335, 97] on div at bounding box center [303, 94] width 258 height 39
drag, startPoint x: 359, startPoint y: 96, endPoint x: 366, endPoint y: 90, distance: 9.2
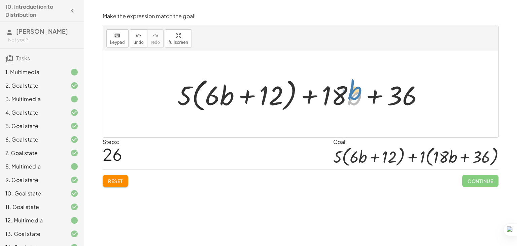
click at [366, 90] on div at bounding box center [303, 94] width 258 height 39
click at [371, 105] on div at bounding box center [303, 94] width 258 height 39
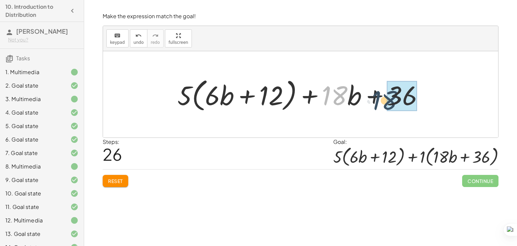
drag, startPoint x: 339, startPoint y: 97, endPoint x: 407, endPoint y: 100, distance: 67.4
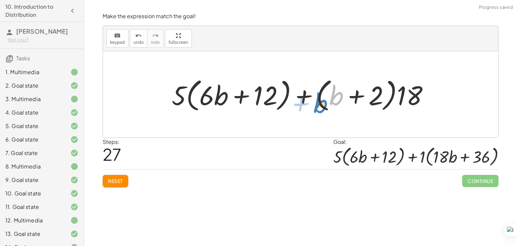
drag, startPoint x: 338, startPoint y: 91, endPoint x: 336, endPoint y: 99, distance: 8.1
click at [336, 99] on div at bounding box center [302, 94] width 269 height 39
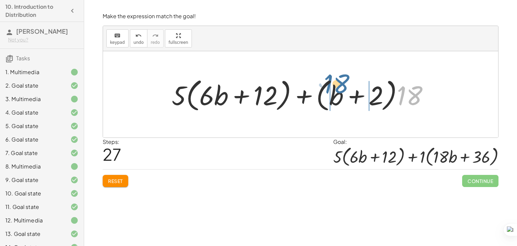
drag, startPoint x: 417, startPoint y: 99, endPoint x: 342, endPoint y: 89, distance: 76.0
click at [341, 89] on div at bounding box center [302, 94] width 269 height 39
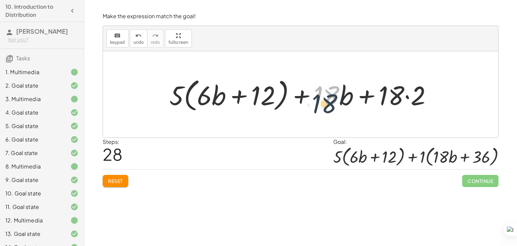
click at [325, 97] on div at bounding box center [303, 94] width 275 height 39
drag, startPoint x: 294, startPoint y: 90, endPoint x: 353, endPoint y: 97, distance: 60.0
click at [350, 97] on div at bounding box center [303, 94] width 275 height 39
click at [407, 98] on div at bounding box center [303, 94] width 275 height 39
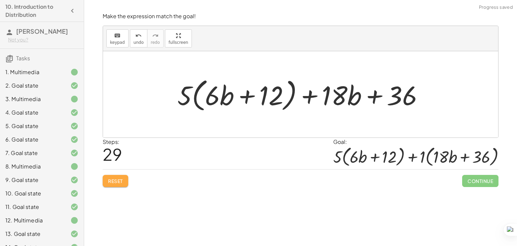
click at [116, 175] on button "Reset" at bounding box center [116, 181] width 26 height 12
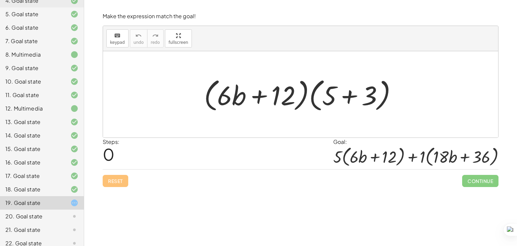
scroll to position [127, 0]
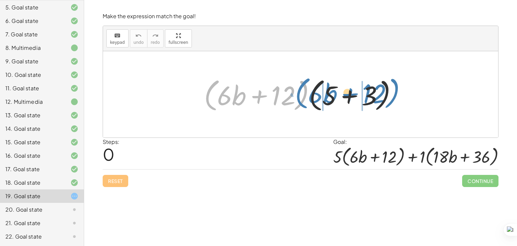
drag, startPoint x: 217, startPoint y: 83, endPoint x: 308, endPoint y: 80, distance: 91.2
click at [308, 80] on div at bounding box center [303, 94] width 205 height 39
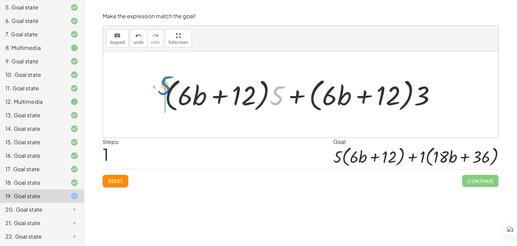
drag, startPoint x: 279, startPoint y: 94, endPoint x: 155, endPoint y: 85, distance: 124.2
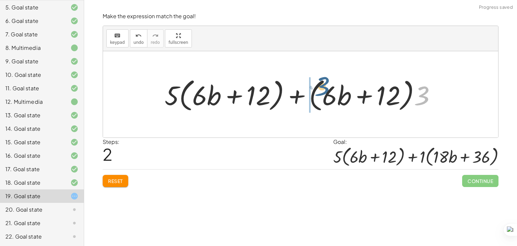
drag, startPoint x: 419, startPoint y: 99, endPoint x: 314, endPoint y: 89, distance: 105.8
click at [314, 89] on div at bounding box center [302, 94] width 283 height 39
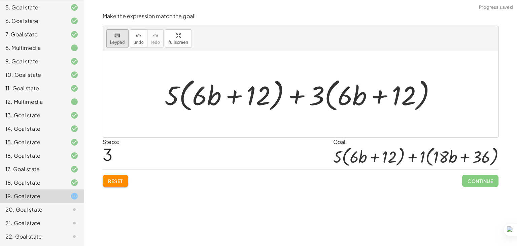
click at [120, 36] on div "keyboard" at bounding box center [117, 35] width 15 height 8
click at [374, 117] on div at bounding box center [300, 94] width 395 height 86
click at [381, 89] on div at bounding box center [391, 96] width 49 height 30
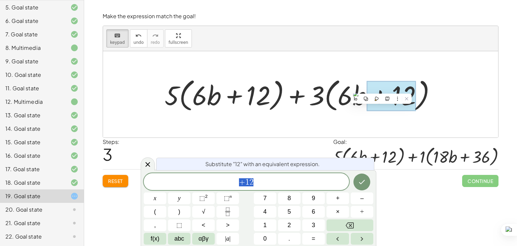
click at [348, 92] on div at bounding box center [302, 94] width 283 height 39
click at [323, 91] on div at bounding box center [302, 94] width 283 height 39
click at [318, 94] on div at bounding box center [302, 94] width 283 height 39
click at [402, 129] on div at bounding box center [300, 94] width 395 height 86
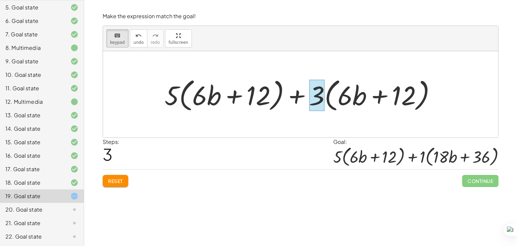
click at [320, 83] on div at bounding box center [316, 94] width 15 height 31
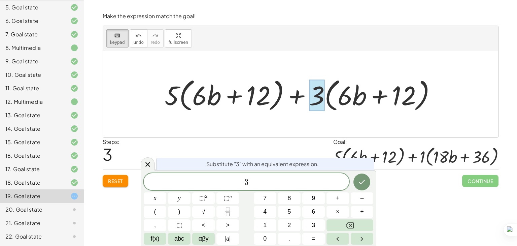
click at [259, 184] on span "3" at bounding box center [246, 181] width 205 height 9
click at [345, 200] on button "+" at bounding box center [338, 198] width 23 height 12
click at [361, 182] on icon "Done" at bounding box center [362, 182] width 8 height 8
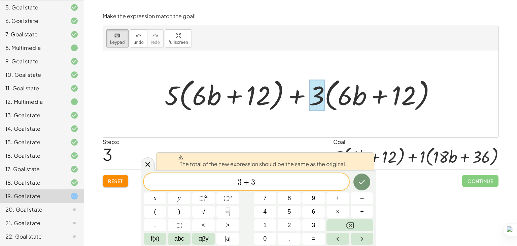
click at [344, 98] on div at bounding box center [302, 94] width 283 height 39
click at [356, 178] on button "Done" at bounding box center [361, 181] width 17 height 17
click at [357, 182] on button "Done" at bounding box center [361, 181] width 17 height 17
click at [305, 180] on span "3 + 3 ​" at bounding box center [246, 181] width 205 height 9
click at [409, 230] on div "Tap and hold on any bracket to grab the parentheses term. Then drag to commute …" at bounding box center [300, 123] width 433 height 246
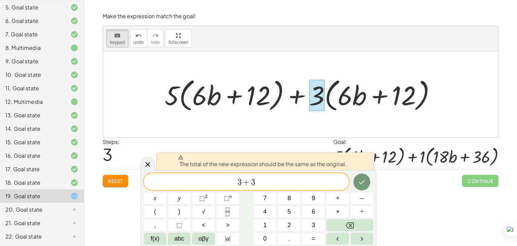
click at [288, 119] on div at bounding box center [300, 94] width 395 height 86
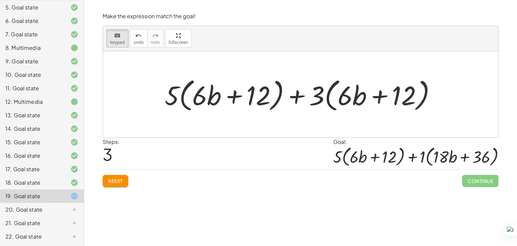
click at [329, 93] on div at bounding box center [302, 94] width 283 height 39
click at [333, 85] on div at bounding box center [302, 94] width 283 height 39
click at [350, 101] on div at bounding box center [345, 94] width 15 height 31
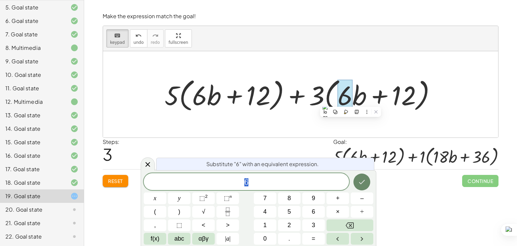
click at [357, 182] on button "Done" at bounding box center [361, 181] width 17 height 17
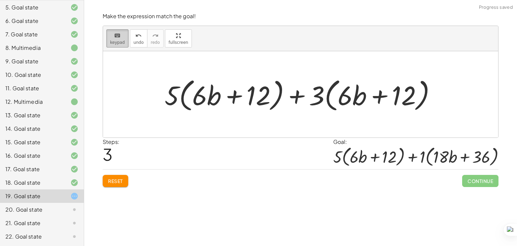
click at [118, 35] on icon "keyboard" at bounding box center [117, 36] width 6 height 8
drag, startPoint x: 321, startPoint y: 89, endPoint x: 382, endPoint y: 90, distance: 60.9
click at [382, 90] on div at bounding box center [302, 94] width 283 height 39
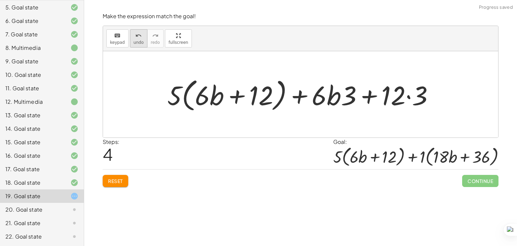
click at [136, 35] on icon "undo" at bounding box center [138, 36] width 6 height 8
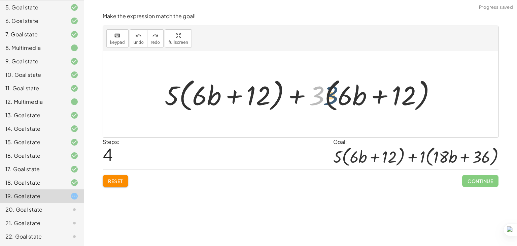
drag, startPoint x: 322, startPoint y: 103, endPoint x: 338, endPoint y: 103, distance: 15.8
click at [338, 103] on div at bounding box center [302, 94] width 283 height 39
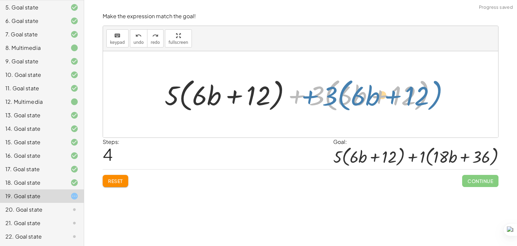
drag, startPoint x: 309, startPoint y: 96, endPoint x: 308, endPoint y: 92, distance: 4.9
click at [308, 92] on div at bounding box center [302, 94] width 283 height 39
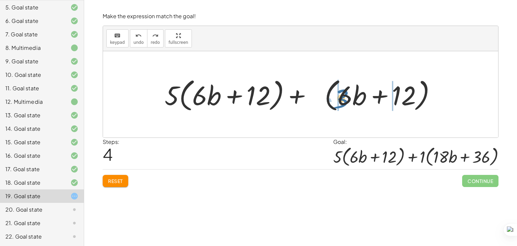
drag, startPoint x: 328, startPoint y: 97, endPoint x: 343, endPoint y: 101, distance: 15.9
click at [343, 101] on div at bounding box center [302, 94] width 283 height 39
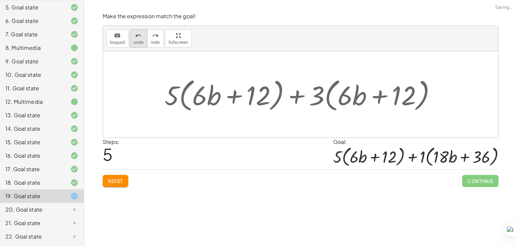
click at [135, 35] on icon "undo" at bounding box center [138, 36] width 6 height 8
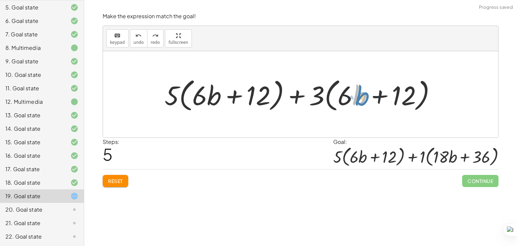
click at [362, 97] on div at bounding box center [302, 94] width 283 height 39
drag, startPoint x: 347, startPoint y: 97, endPoint x: 316, endPoint y: 94, distance: 31.1
click at [316, 94] on div at bounding box center [302, 94] width 283 height 39
click at [318, 91] on div at bounding box center [302, 94] width 283 height 39
drag, startPoint x: 317, startPoint y: 98, endPoint x: 415, endPoint y: 96, distance: 98.0
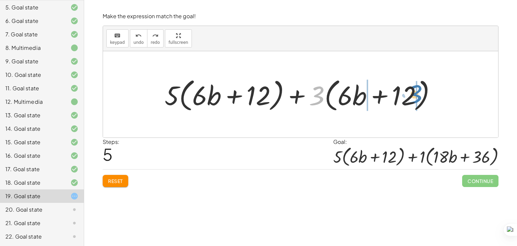
click at [415, 96] on div at bounding box center [302, 94] width 283 height 39
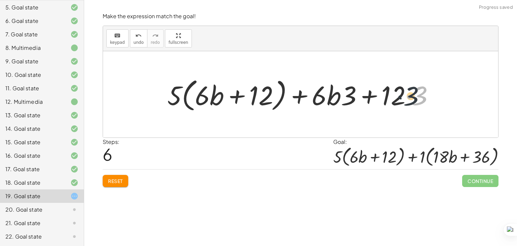
drag, startPoint x: 416, startPoint y: 96, endPoint x: 407, endPoint y: 96, distance: 9.1
click at [407, 96] on div at bounding box center [303, 94] width 279 height 39
click at [409, 95] on div at bounding box center [303, 94] width 279 height 39
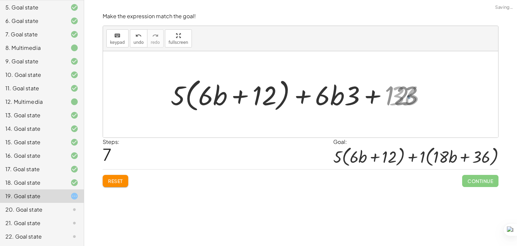
click at [409, 96] on div at bounding box center [303, 94] width 263 height 39
